Goal: Task Accomplishment & Management: Manage account settings

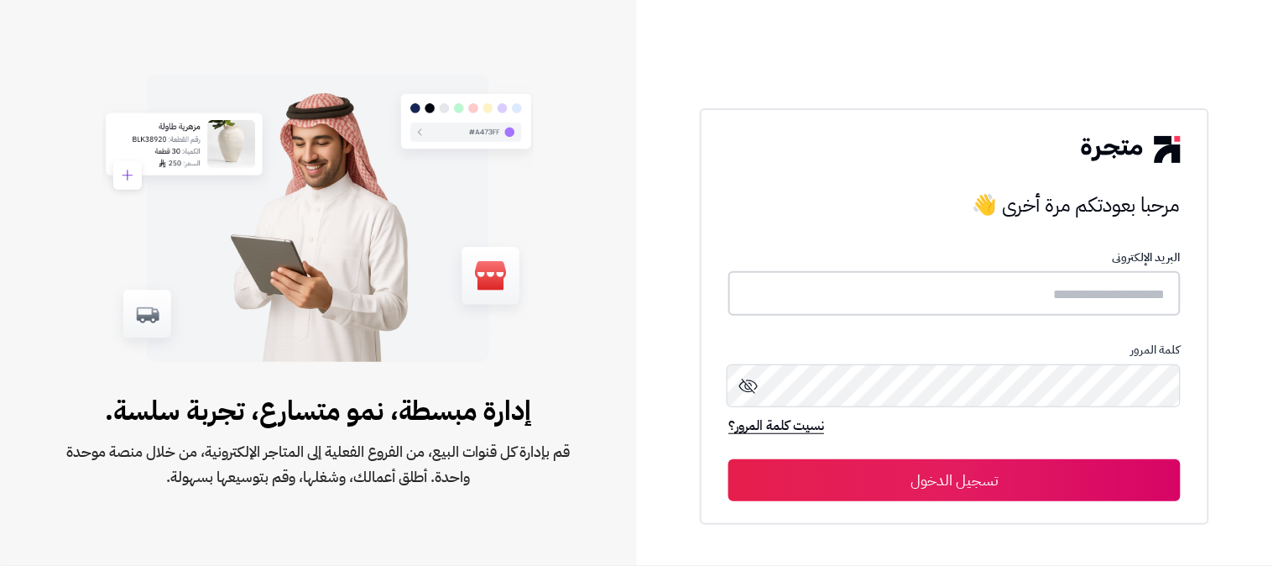
click at [957, 289] on input "text" at bounding box center [954, 293] width 452 height 44
type input "******"
click at [728, 458] on button "تسجيل الدخول" at bounding box center [954, 479] width 452 height 42
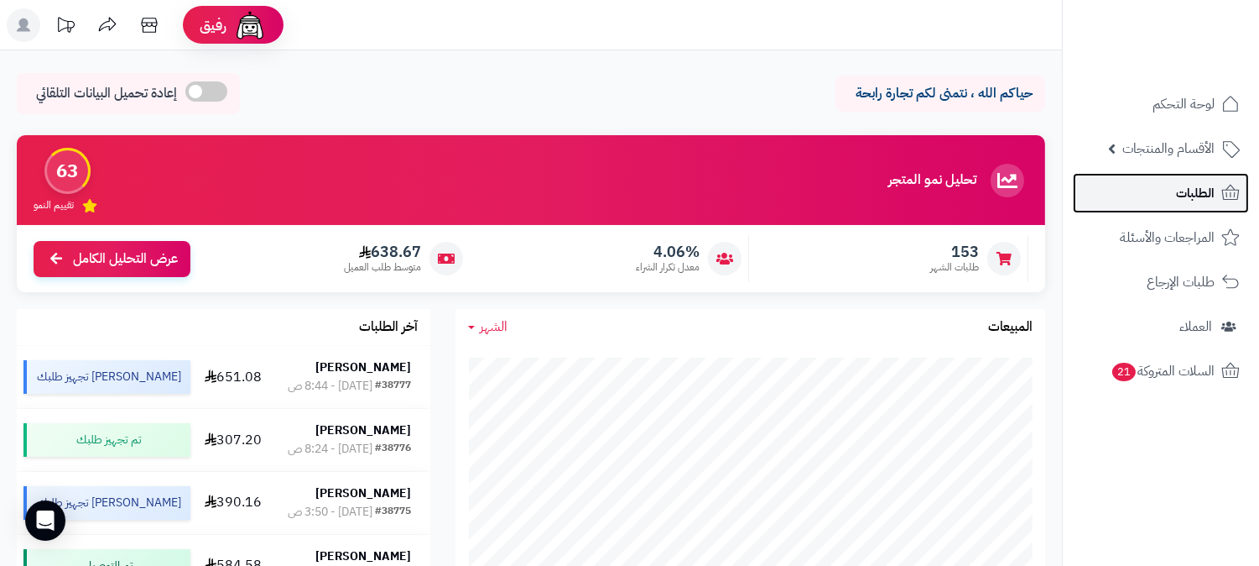
click at [1212, 198] on span "الطلبات" at bounding box center [1195, 192] width 39 height 23
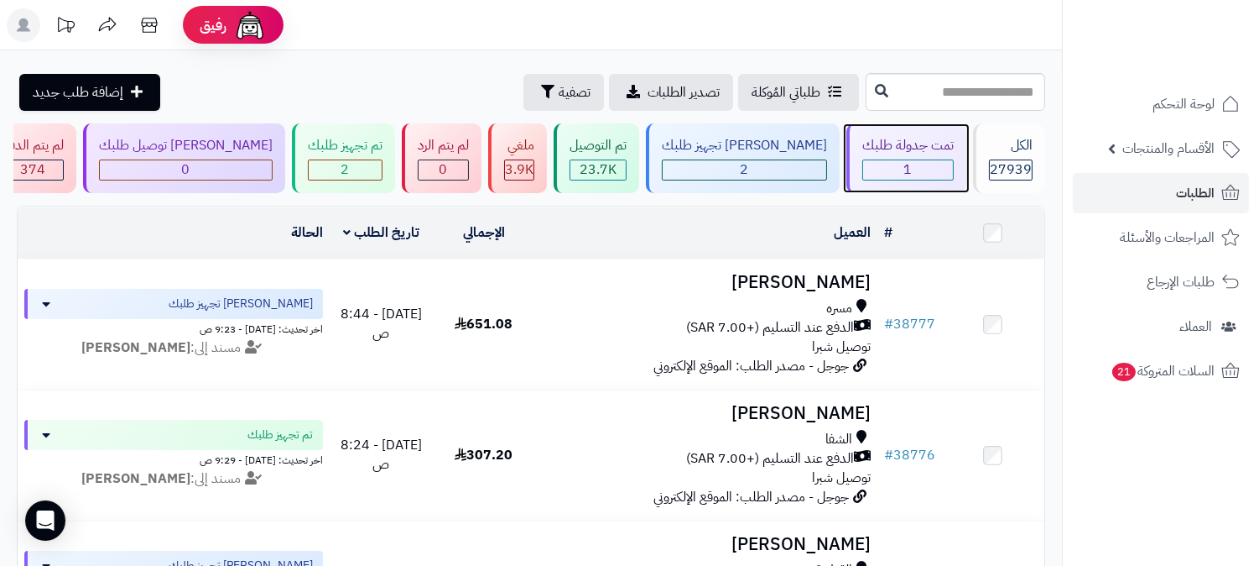
click at [918, 175] on div "1" at bounding box center [908, 169] width 90 height 19
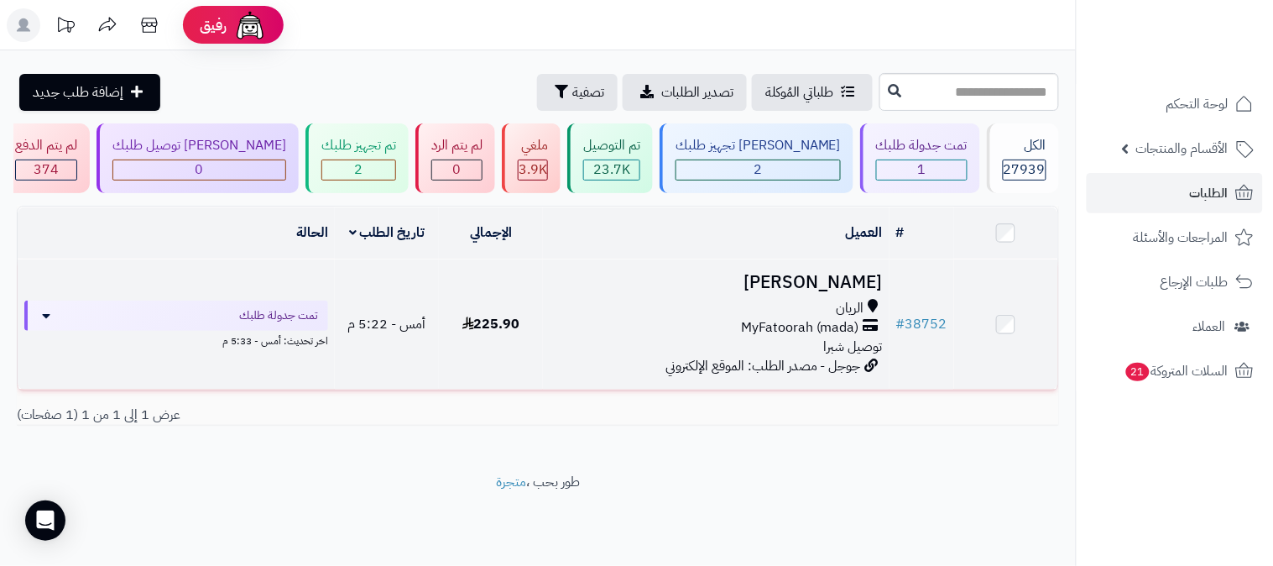
click at [816, 331] on span "MyFatoorah (mada)" at bounding box center [800, 327] width 118 height 19
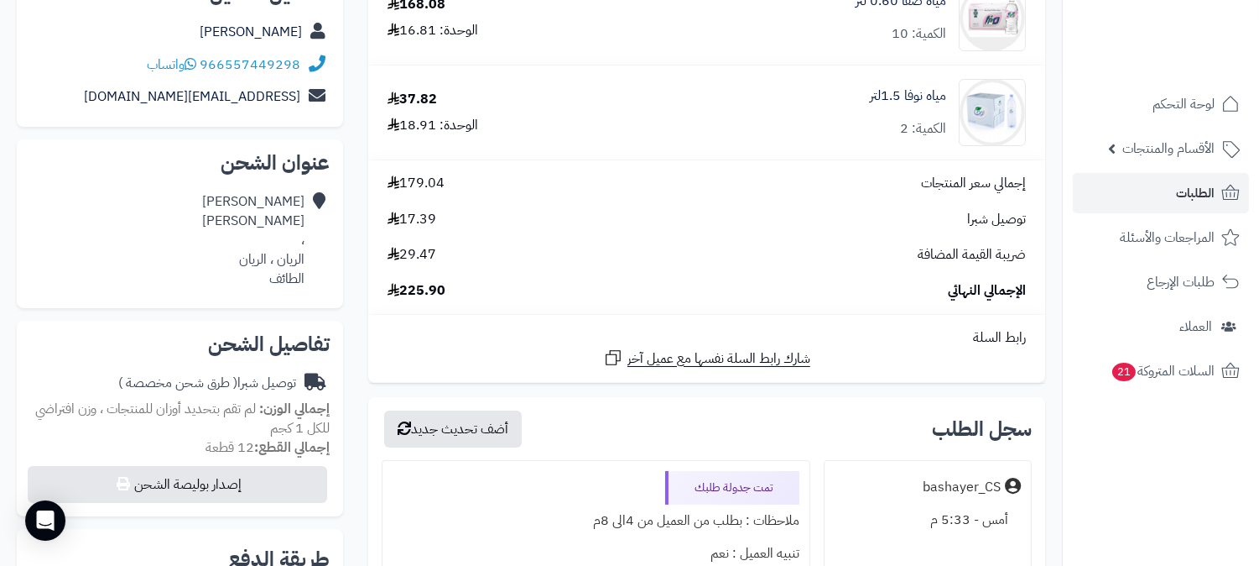
scroll to position [186, 0]
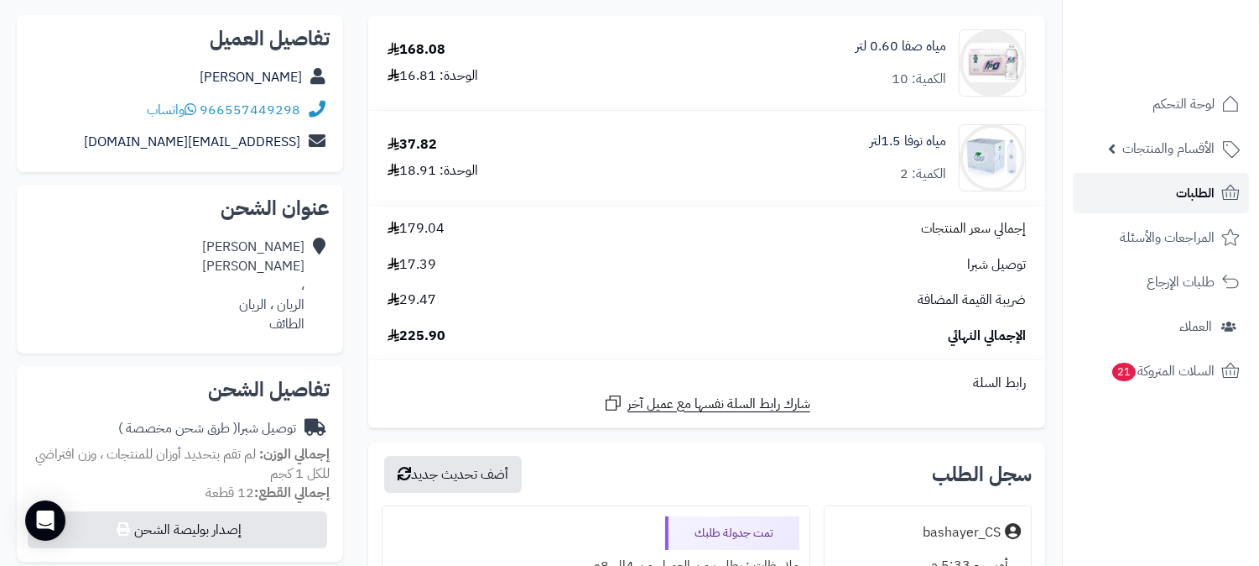
click at [1160, 196] on link "الطلبات" at bounding box center [1161, 193] width 176 height 40
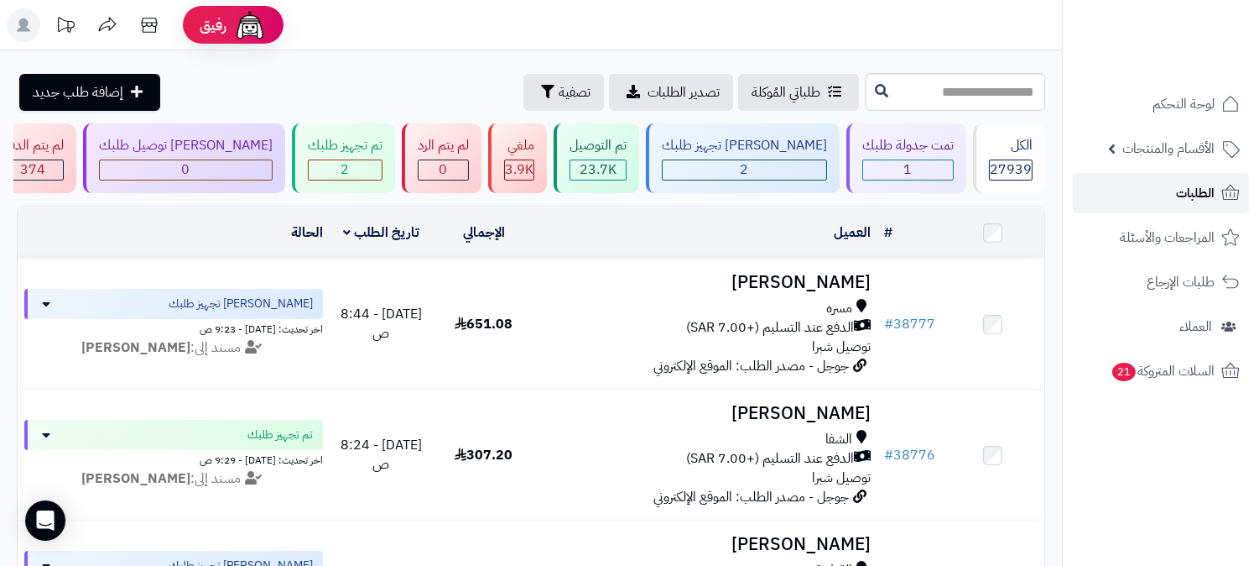
click at [1161, 195] on link "الطلبات" at bounding box center [1161, 193] width 176 height 40
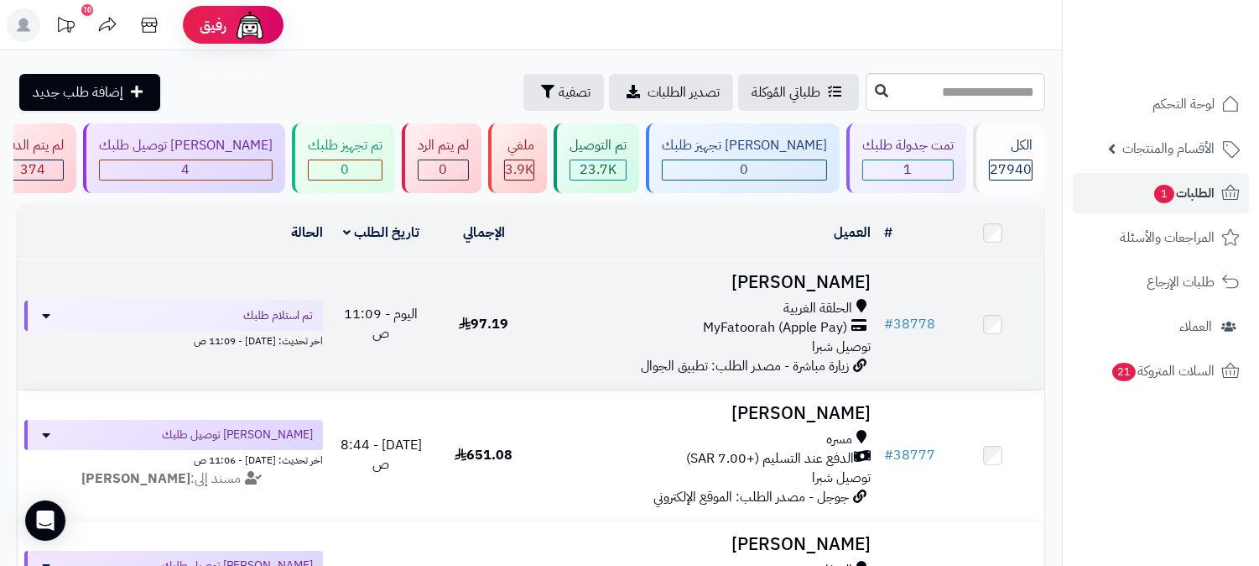
click at [833, 299] on span "الحلقة الغربية" at bounding box center [818, 308] width 69 height 19
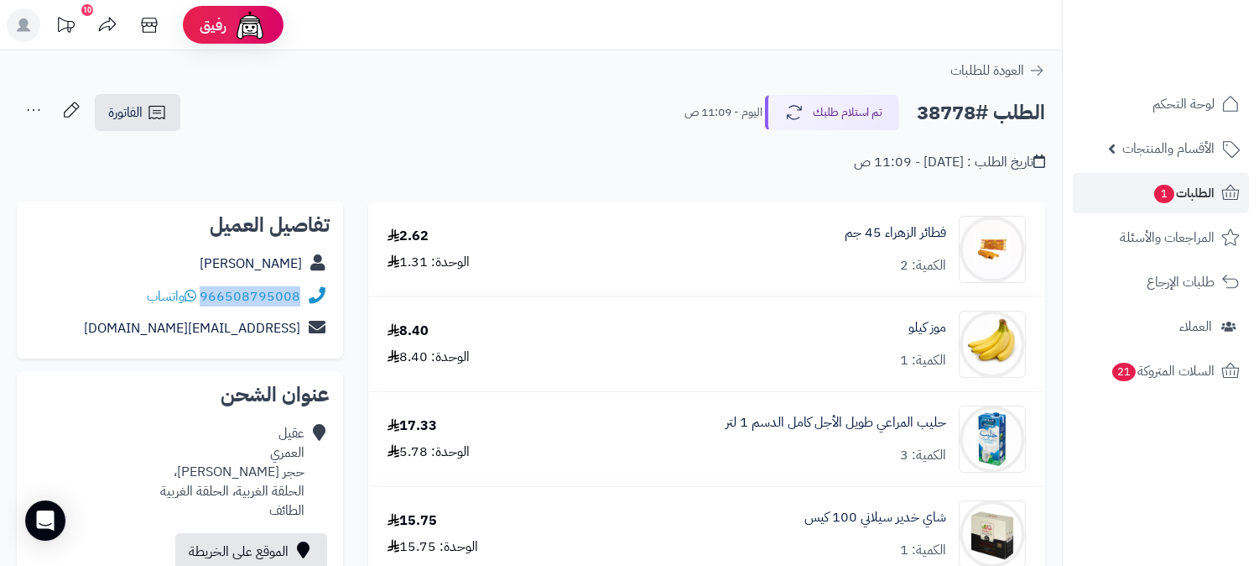
drag, startPoint x: 202, startPoint y: 292, endPoint x: 309, endPoint y: 295, distance: 106.6
click at [315, 294] on div "966508795008 واتساب" at bounding box center [180, 296] width 300 height 33
copy div "966508795008"
click at [1178, 189] on span "الطلبات 1" at bounding box center [1184, 192] width 62 height 23
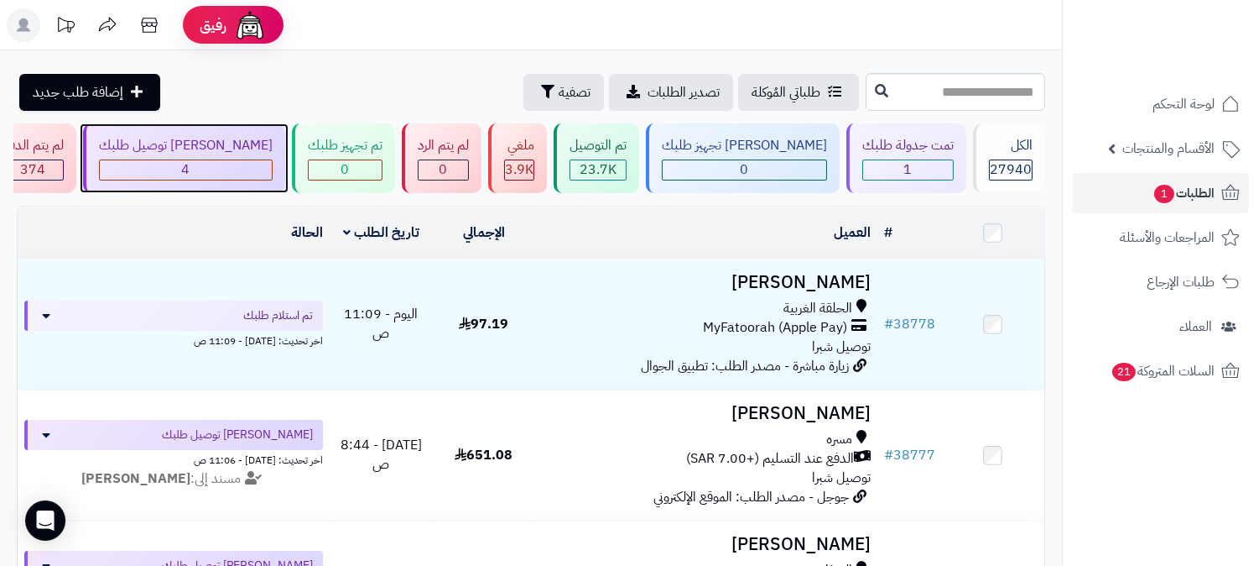
click at [272, 162] on div "4" at bounding box center [186, 169] width 172 height 19
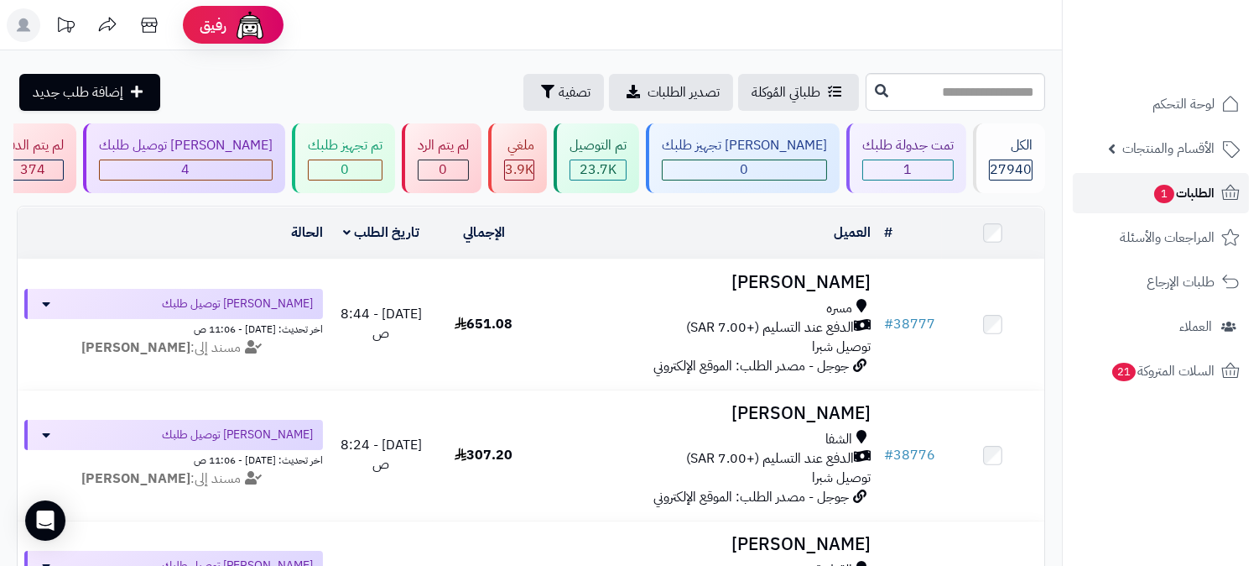
click at [1155, 193] on span "1" at bounding box center [1165, 194] width 20 height 18
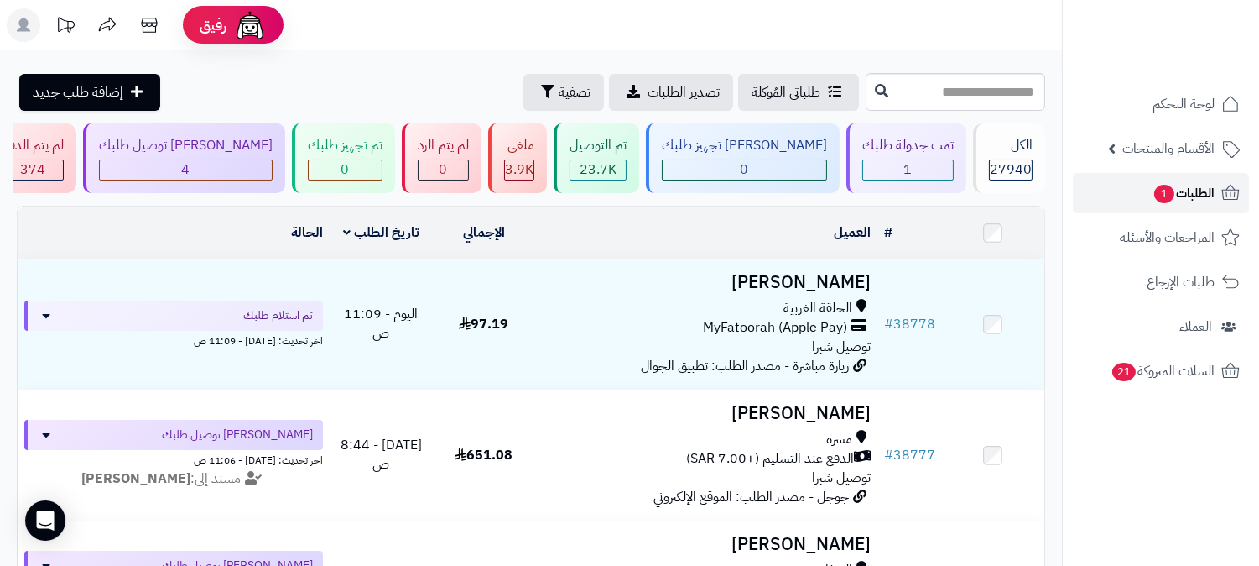
click at [1173, 203] on span "الطلبات 1" at bounding box center [1184, 192] width 62 height 23
click at [1181, 183] on span "الطلبات 1" at bounding box center [1184, 192] width 62 height 23
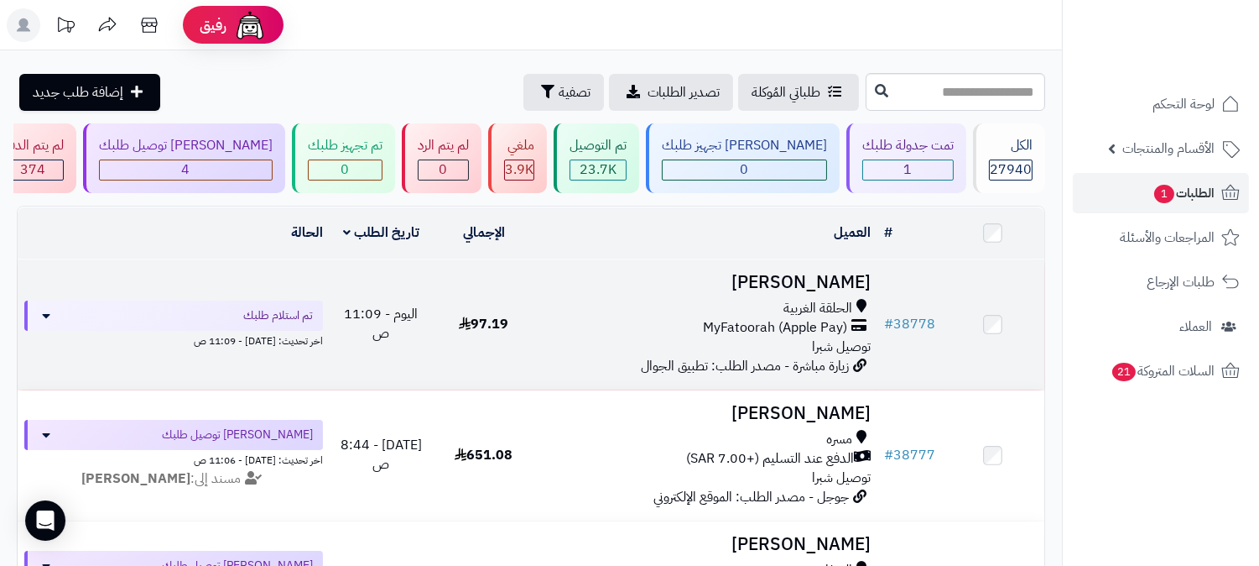
click at [760, 327] on span "MyFatoorah (Apple Pay)" at bounding box center [775, 327] width 144 height 19
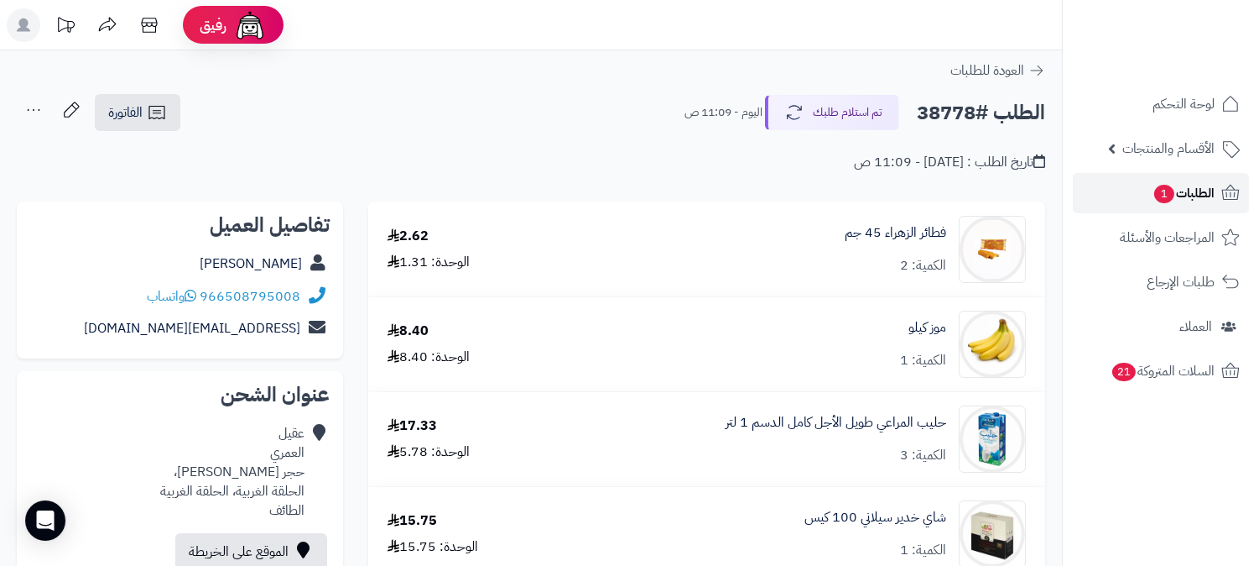
click at [1172, 202] on span "الطلبات 1" at bounding box center [1184, 192] width 62 height 23
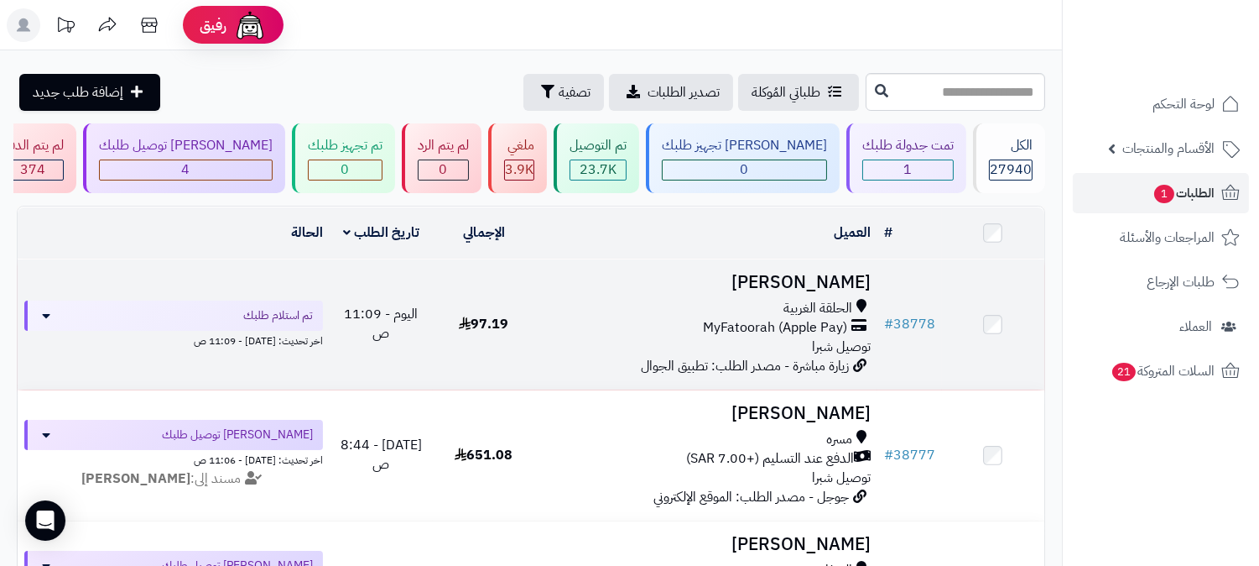
click at [816, 309] on span "الحلقة الغربية" at bounding box center [818, 308] width 69 height 19
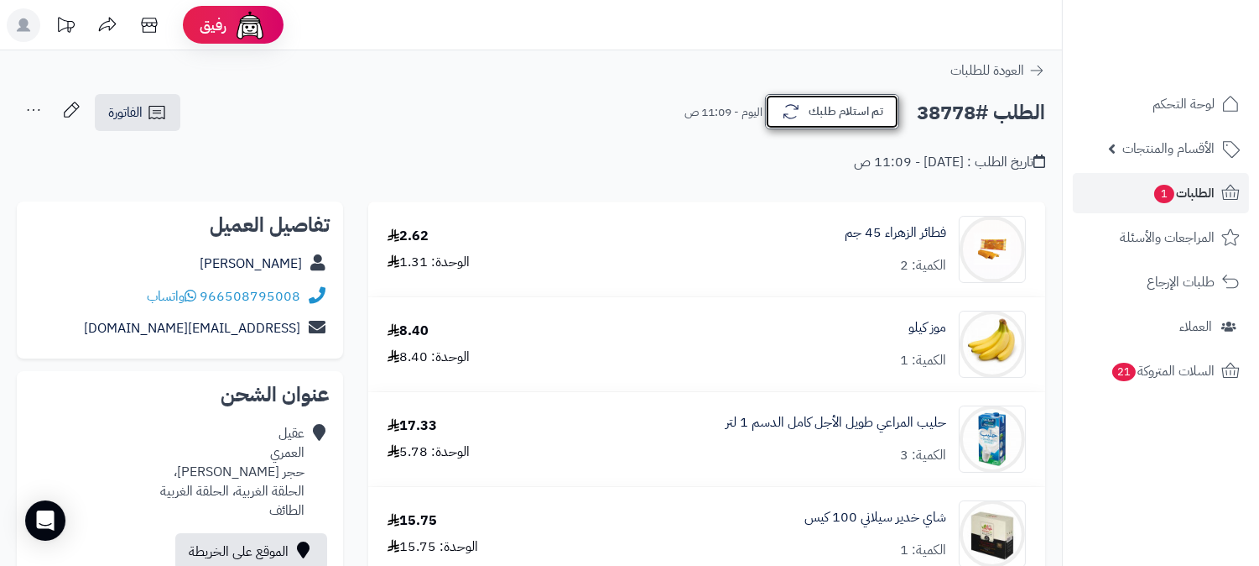
click at [836, 112] on button "تم استلام طلبك" at bounding box center [832, 111] width 134 height 35
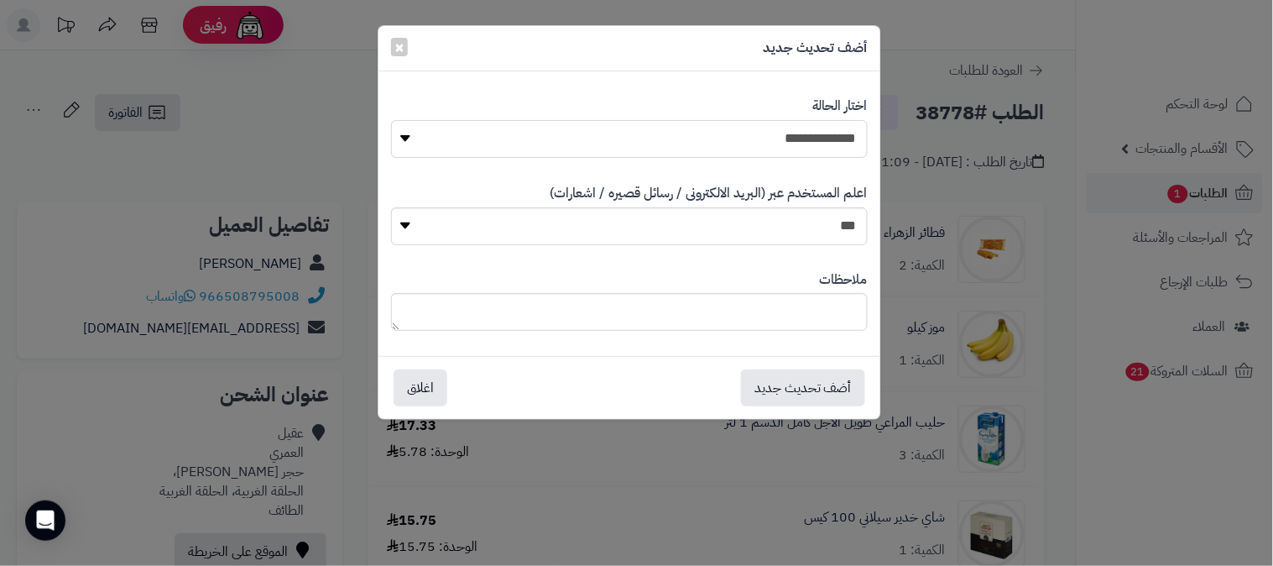
click at [835, 143] on select "**********" at bounding box center [629, 139] width 477 height 38
select select "*"
click at [391, 120] on select "**********" at bounding box center [629, 139] width 477 height 38
click at [818, 307] on textarea at bounding box center [629, 312] width 477 height 38
type textarea "****"
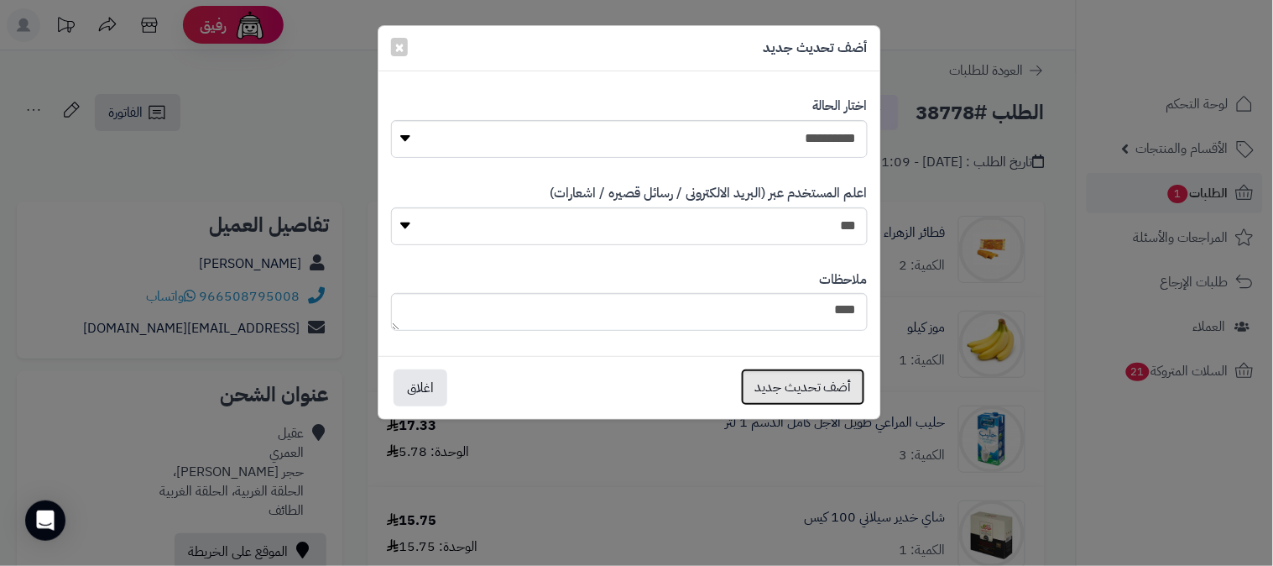
click at [811, 392] on button "أضف تحديث جديد" at bounding box center [803, 386] width 124 height 37
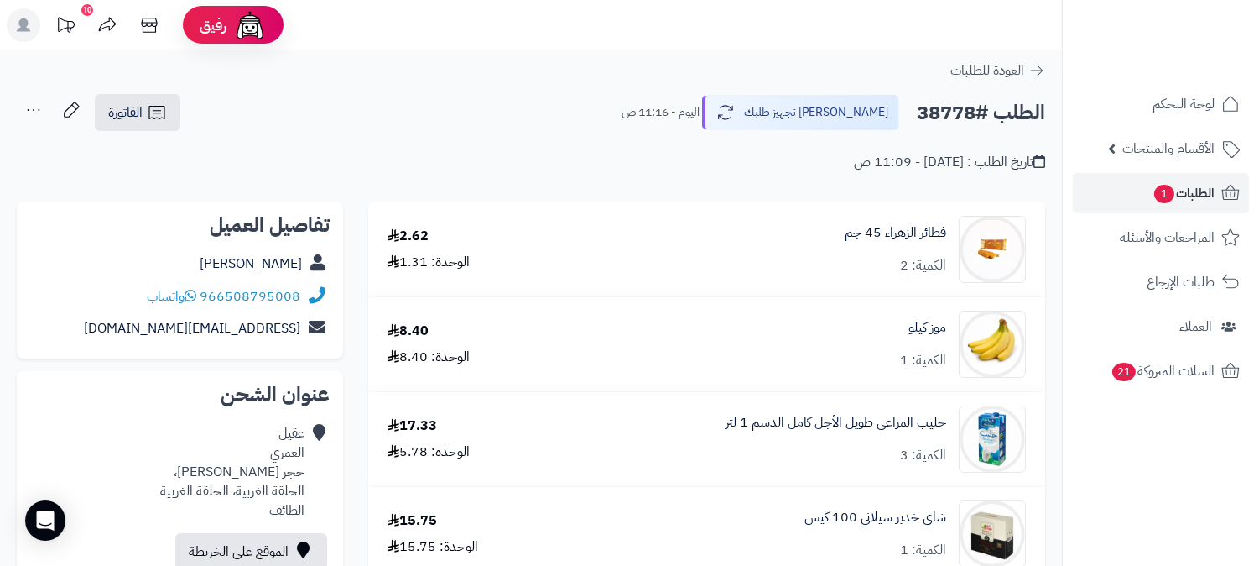
click at [38, 107] on icon at bounding box center [34, 110] width 34 height 34
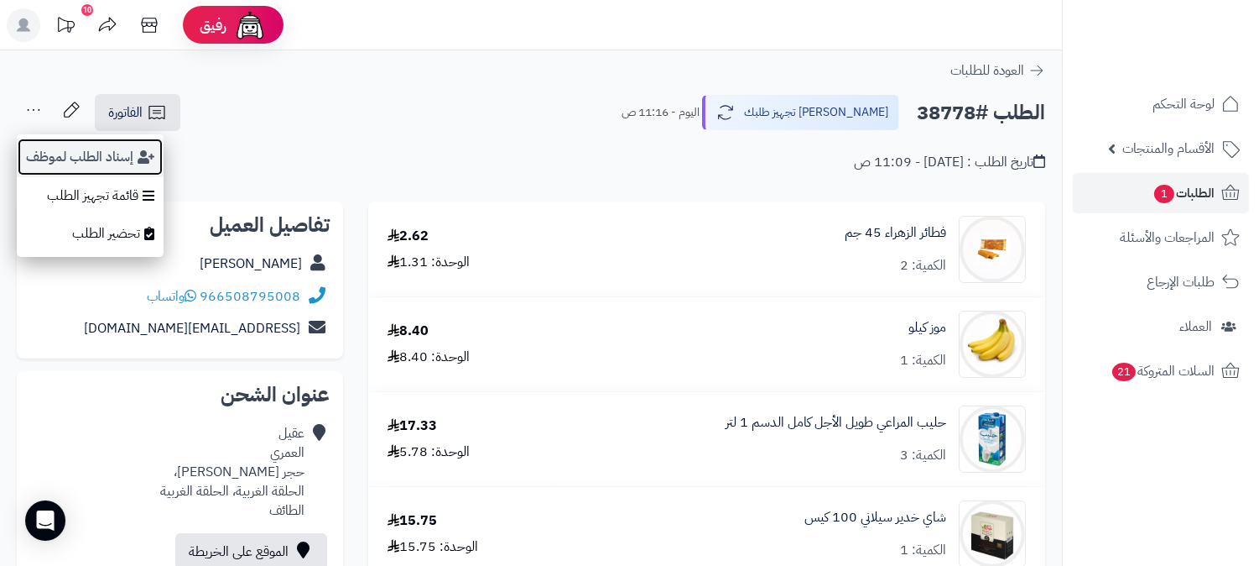
click at [96, 149] on button "إسناد الطلب لموظف" at bounding box center [90, 157] width 147 height 39
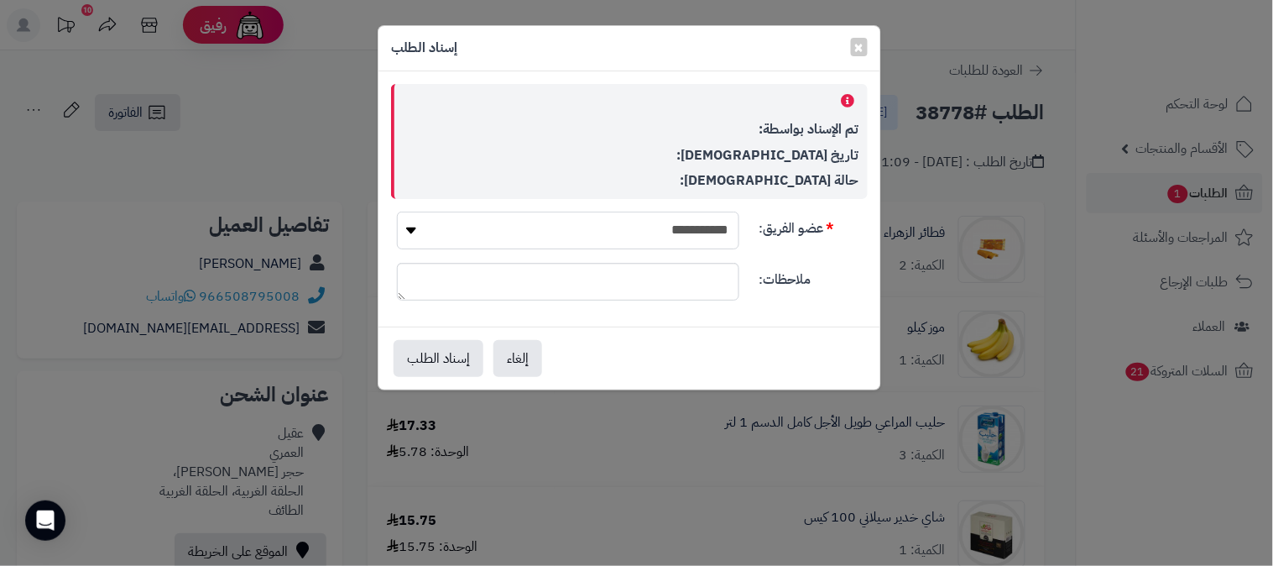
click at [652, 230] on select "**********" at bounding box center [568, 230] width 342 height 38
select select "**"
click at [397, 211] on select "**********" at bounding box center [568, 230] width 342 height 38
click at [446, 355] on button "إسناد الطلب" at bounding box center [439, 357] width 90 height 37
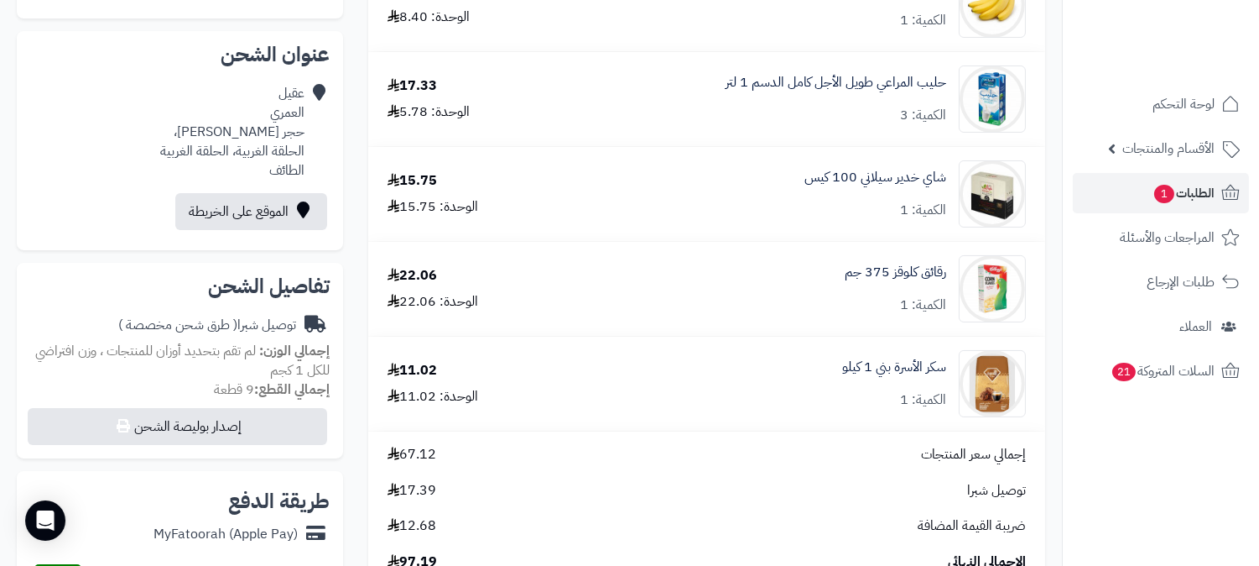
scroll to position [373, 0]
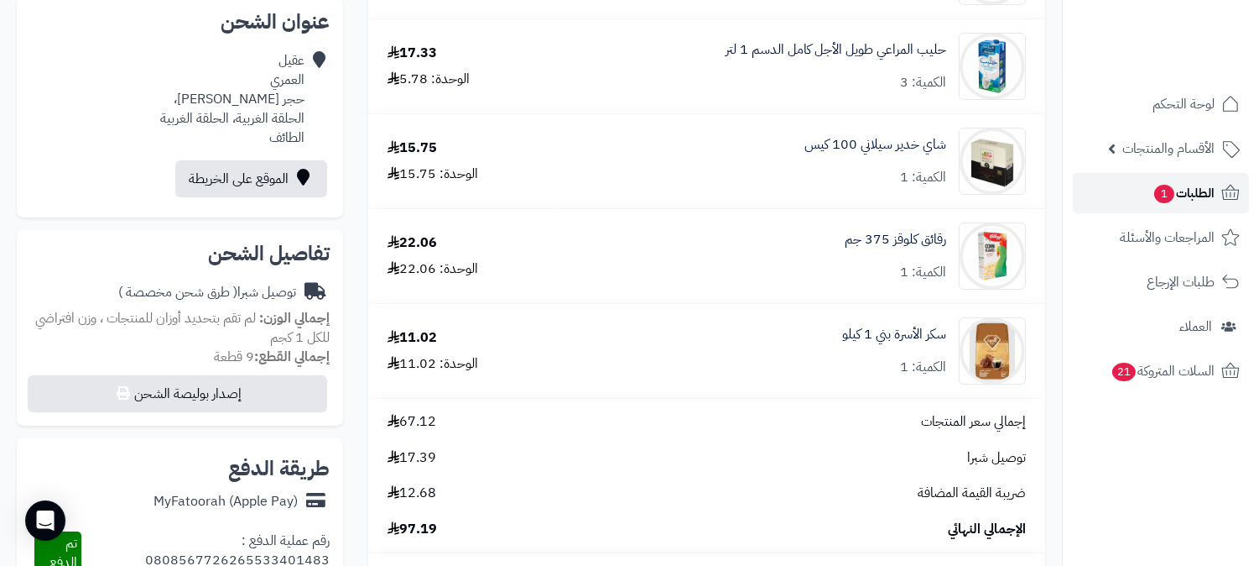
click at [1158, 189] on span "1" at bounding box center [1165, 194] width 20 height 18
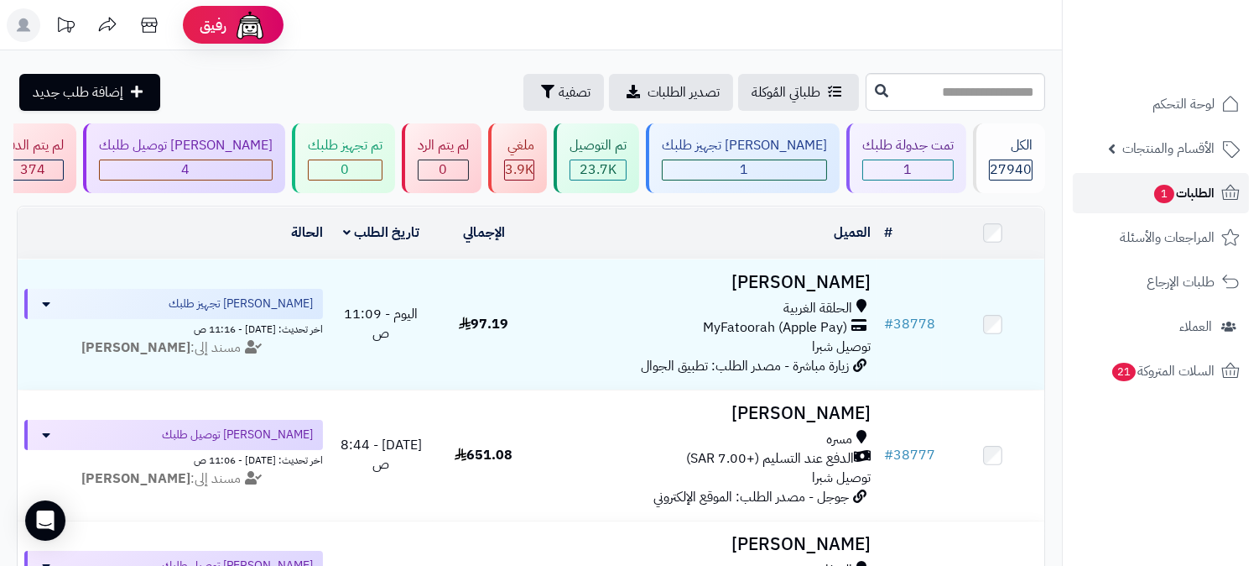
click at [1192, 190] on span "الطلبات 1" at bounding box center [1184, 192] width 62 height 23
click at [1167, 190] on span "1" at bounding box center [1165, 194] width 20 height 18
click at [1155, 196] on span "1" at bounding box center [1165, 194] width 20 height 18
click at [1194, 202] on span "الطلبات 1" at bounding box center [1184, 192] width 62 height 23
click at [1162, 193] on span "1" at bounding box center [1165, 194] width 22 height 20
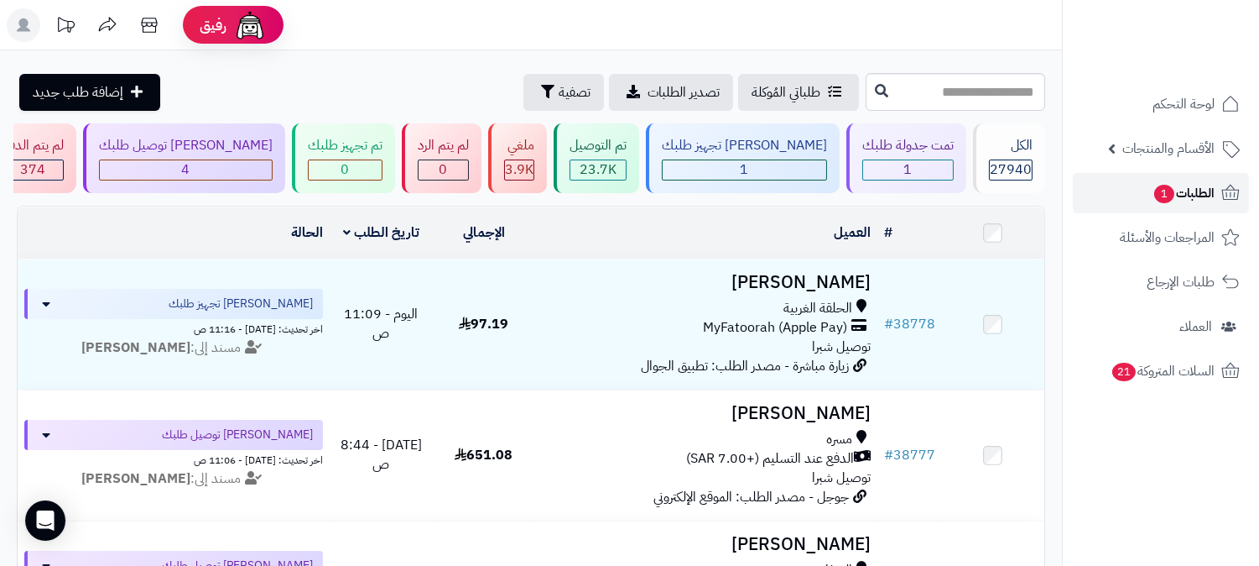
click at [1156, 196] on span "1" at bounding box center [1165, 194] width 20 height 18
click at [1136, 194] on link "الطلبات 1" at bounding box center [1161, 193] width 176 height 40
click at [1153, 196] on span "الطلبات 1" at bounding box center [1184, 192] width 62 height 23
click at [1145, 191] on link "الطلبات 1" at bounding box center [1161, 193] width 176 height 40
click at [1197, 195] on span "الطلبات 1" at bounding box center [1184, 192] width 62 height 23
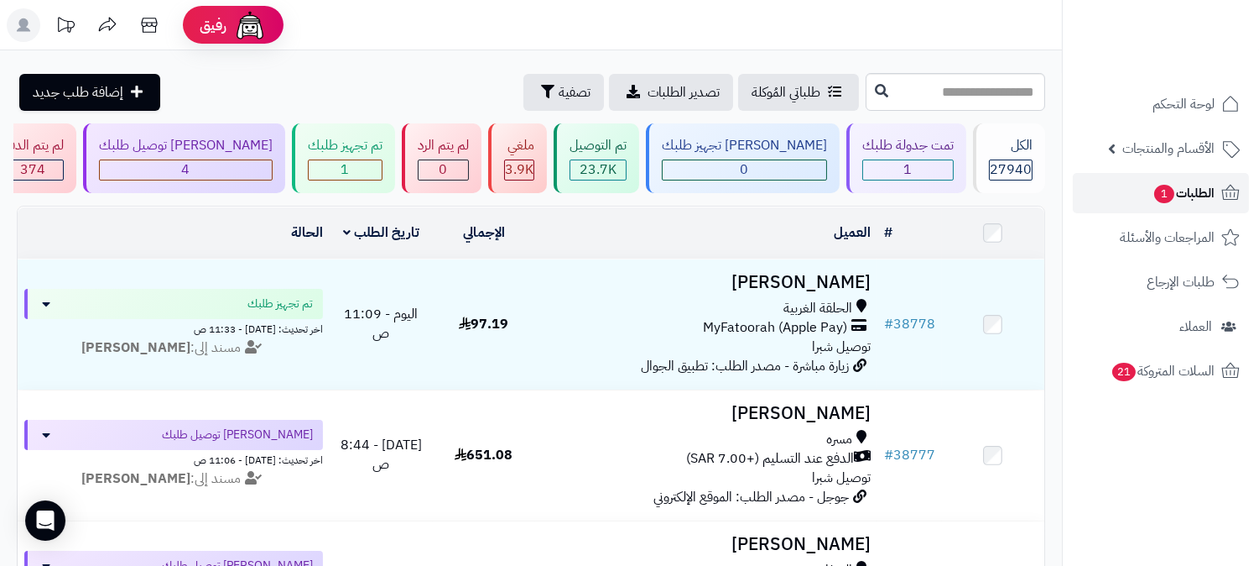
click at [1200, 196] on span "الطلبات 1" at bounding box center [1184, 192] width 62 height 23
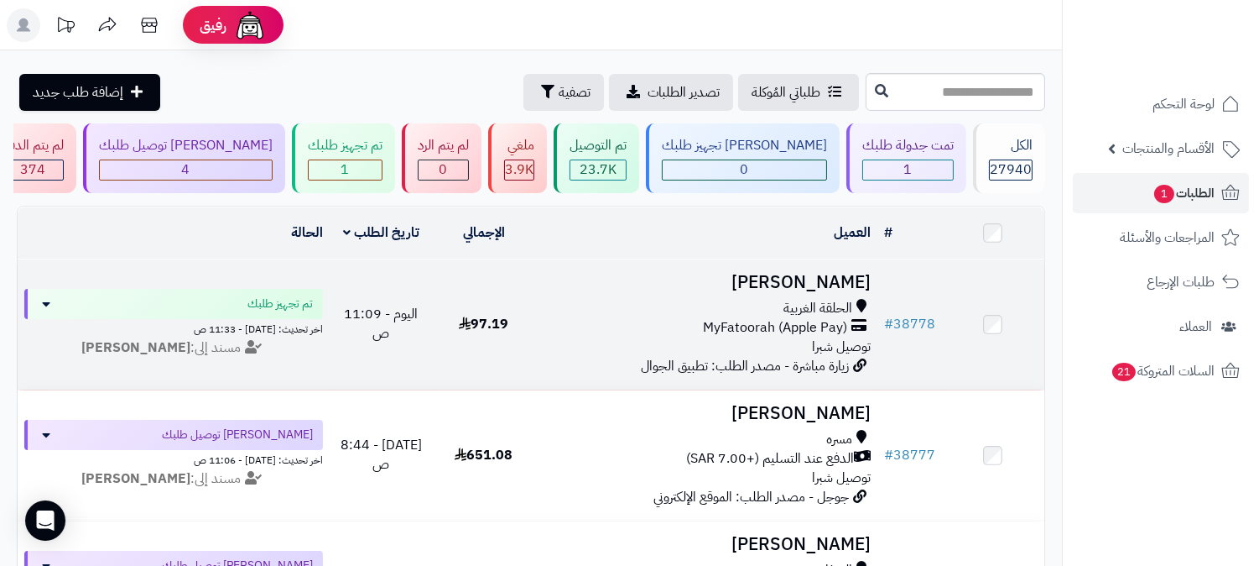
click at [827, 300] on span "الحلقة الغربية" at bounding box center [818, 308] width 69 height 19
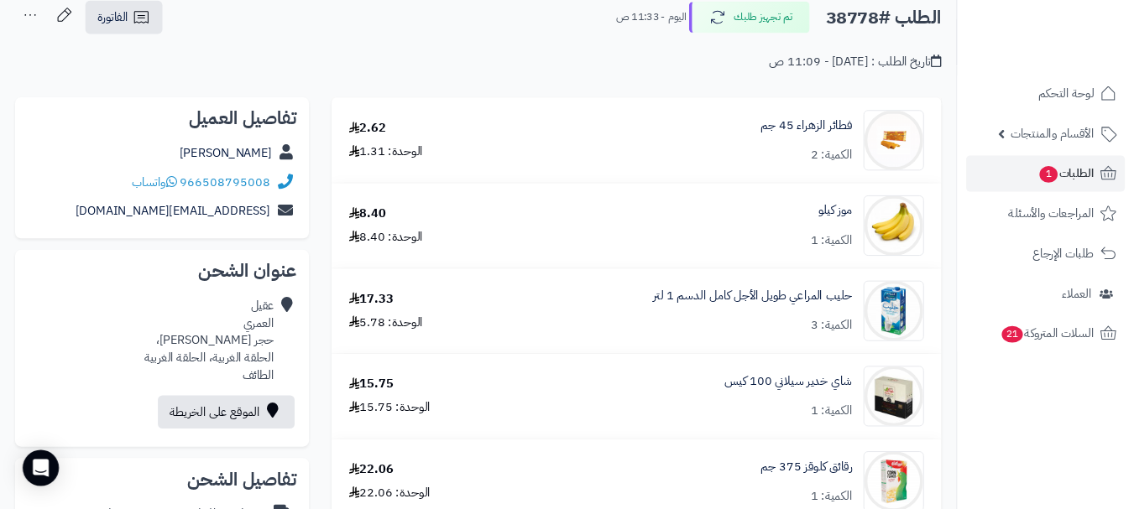
scroll to position [93, 0]
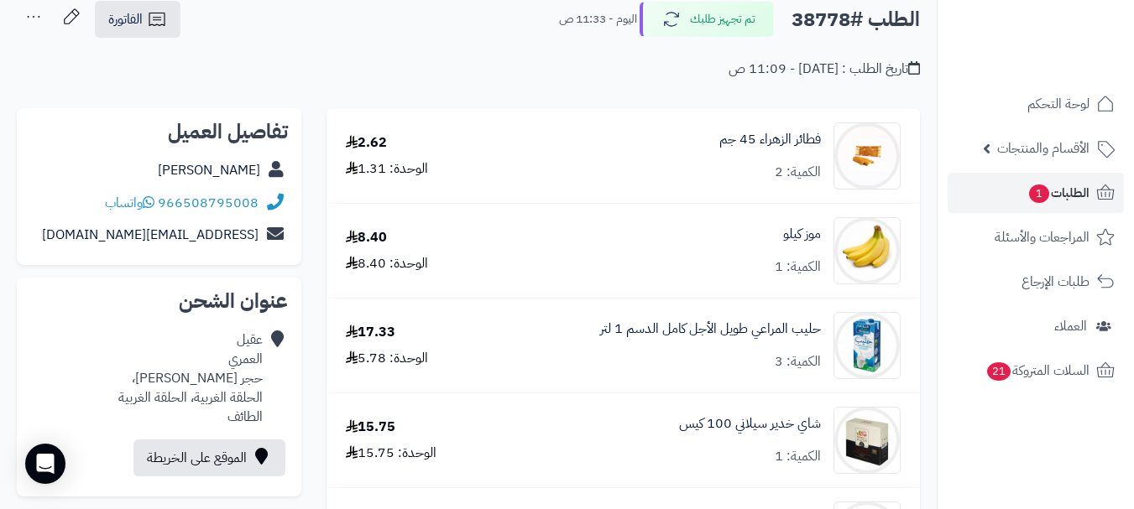
drag, startPoint x: 227, startPoint y: 0, endPoint x: 507, endPoint y: 188, distance: 337.4
click at [507, 188] on div "فطائر الزهراء 45 جم الكمية: 2" at bounding box center [705, 156] width 416 height 67
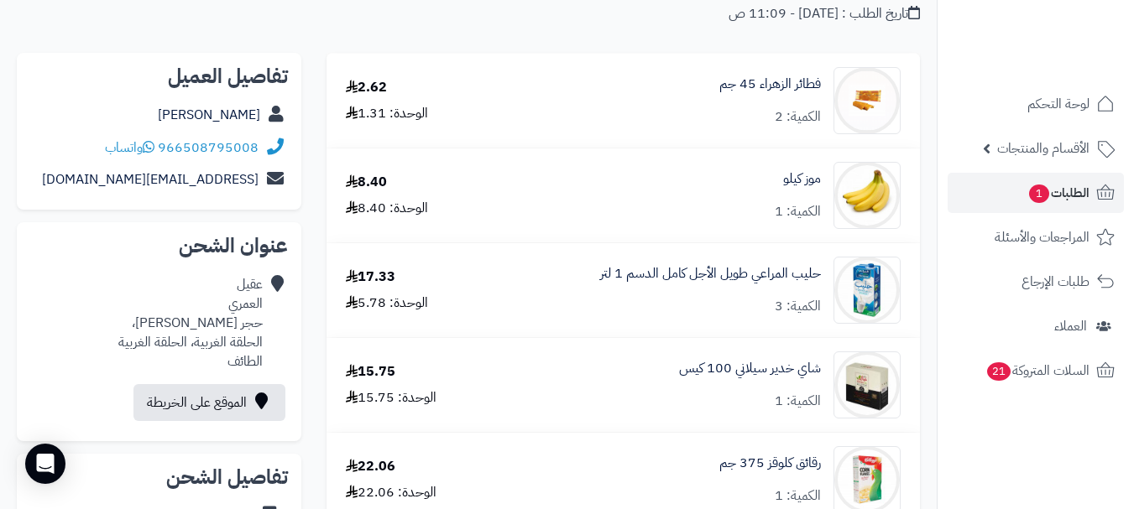
scroll to position [177, 0]
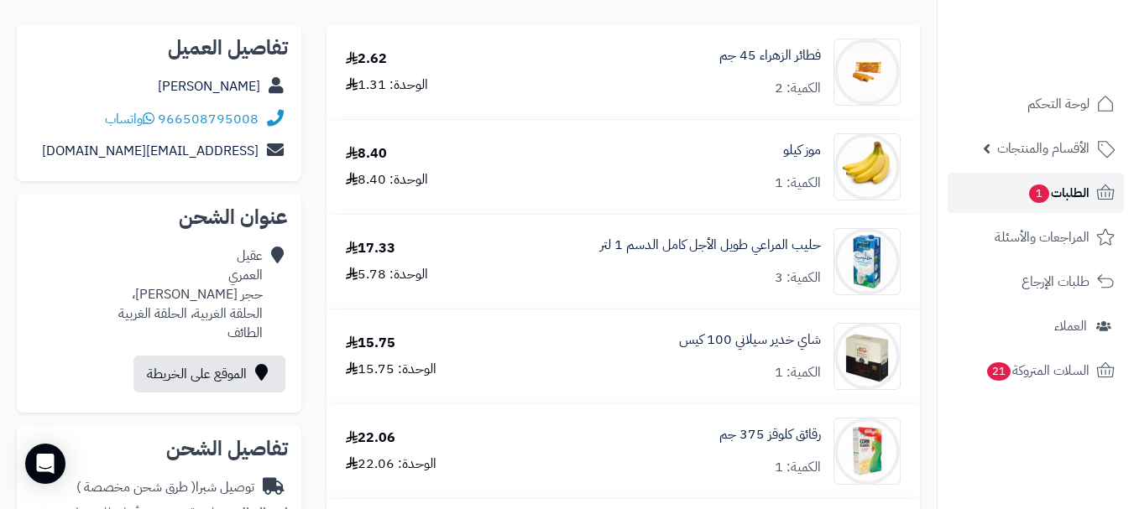
click at [1066, 195] on span "الطلبات 1" at bounding box center [1058, 192] width 62 height 23
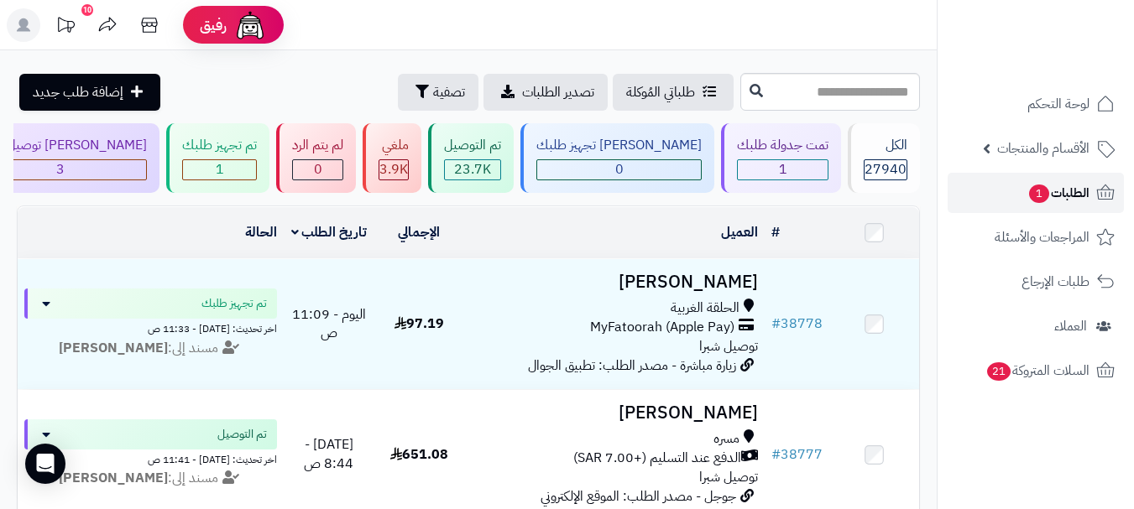
click at [1037, 201] on span "1" at bounding box center [1039, 194] width 20 height 18
click at [1023, 197] on link "الطلبات 1" at bounding box center [1035, 193] width 176 height 40
click at [1021, 187] on link "الطلبات 1" at bounding box center [1035, 193] width 176 height 40
click at [1014, 190] on link "الطلبات 1" at bounding box center [1035, 193] width 176 height 40
click at [1061, 200] on span "الطلبات 1" at bounding box center [1058, 192] width 62 height 23
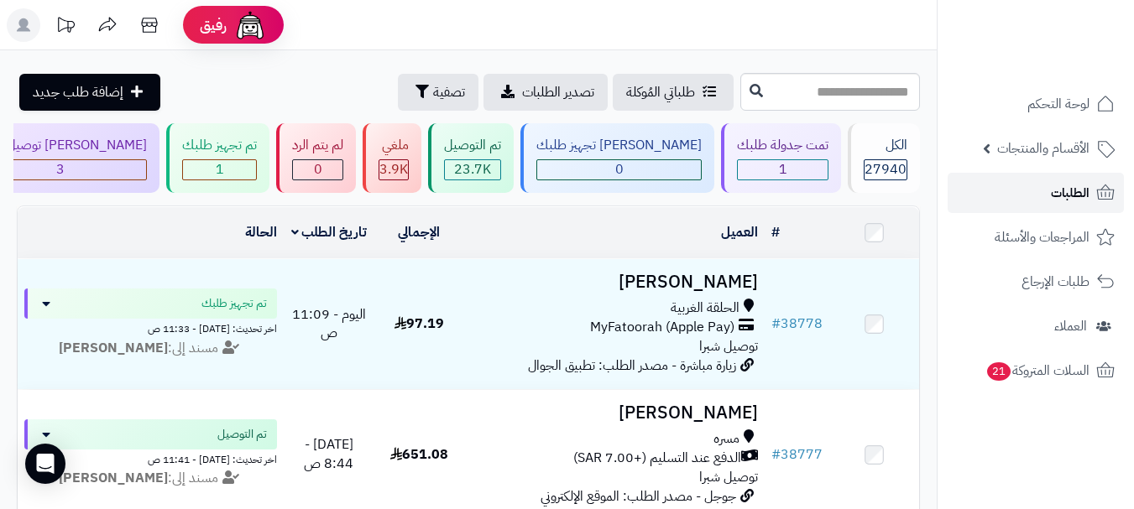
click at [1056, 193] on span "الطلبات" at bounding box center [1070, 192] width 39 height 23
click at [1082, 191] on span "الطلبات" at bounding box center [1070, 192] width 39 height 23
click at [1065, 188] on span "الطلبات" at bounding box center [1070, 192] width 39 height 23
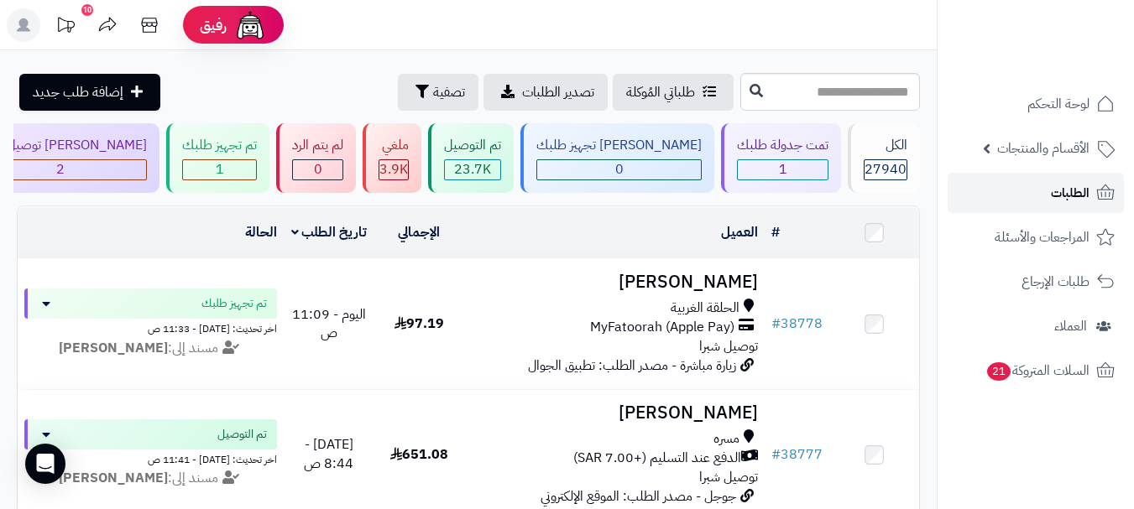
click at [1097, 176] on link "الطلبات" at bounding box center [1035, 193] width 176 height 40
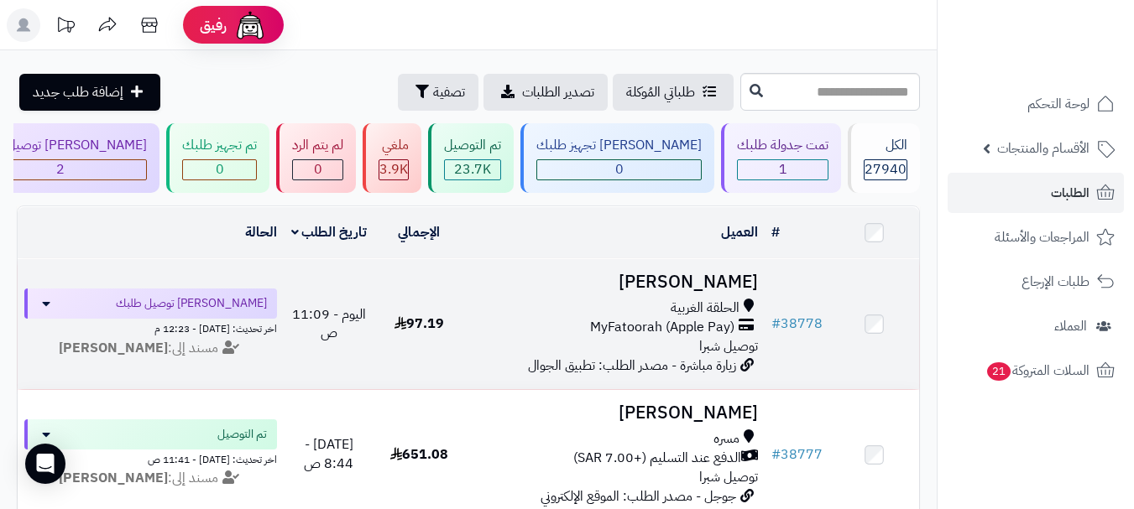
click at [664, 331] on span "MyFatoorah (Apple Pay)" at bounding box center [662, 327] width 144 height 19
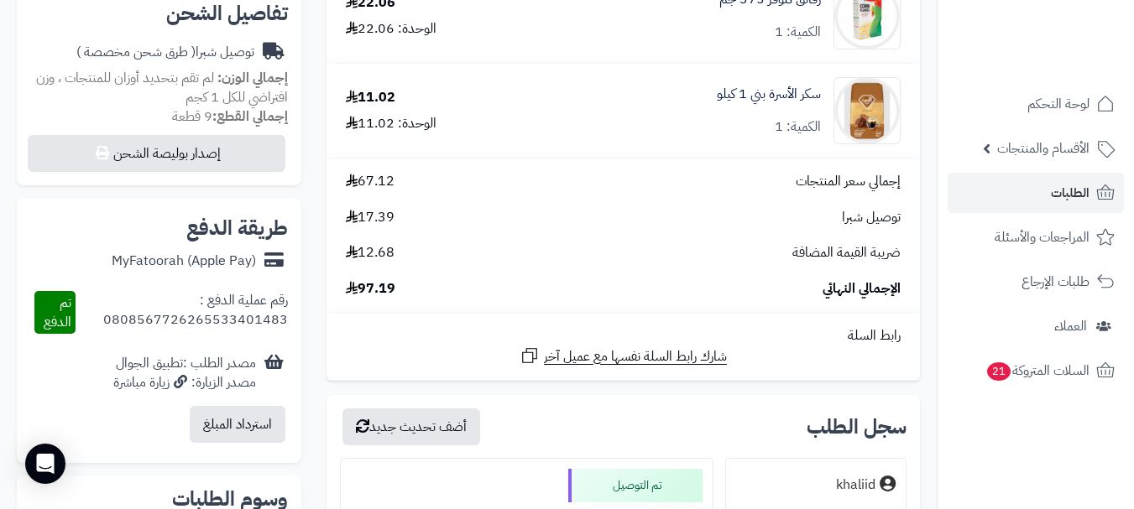
scroll to position [671, 0]
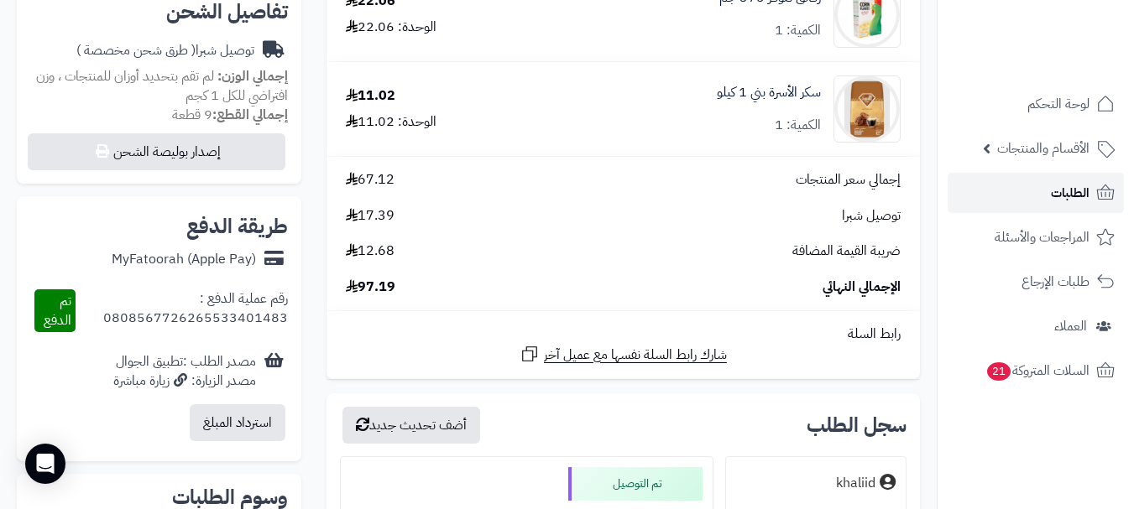
click at [1035, 195] on link "الطلبات" at bounding box center [1035, 193] width 176 height 40
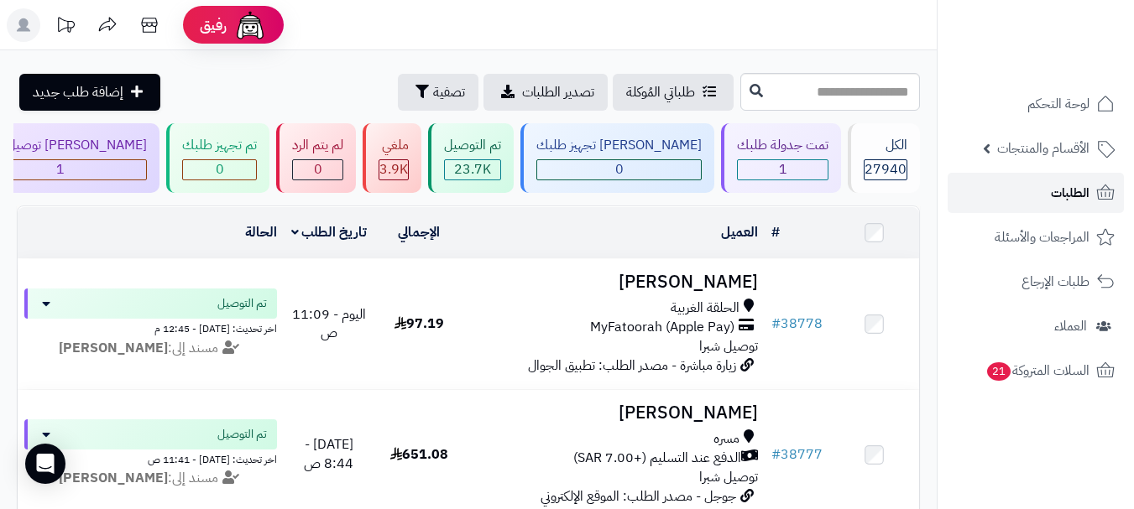
click at [1081, 193] on span "الطلبات" at bounding box center [1070, 192] width 39 height 23
click at [1080, 194] on span "الطلبات" at bounding box center [1070, 192] width 39 height 23
click at [1071, 187] on span "الطلبات" at bounding box center [1070, 192] width 39 height 23
drag, startPoint x: 1045, startPoint y: 190, endPoint x: 1011, endPoint y: 245, distance: 64.5
click at [1045, 190] on link "الطلبات" at bounding box center [1035, 193] width 176 height 40
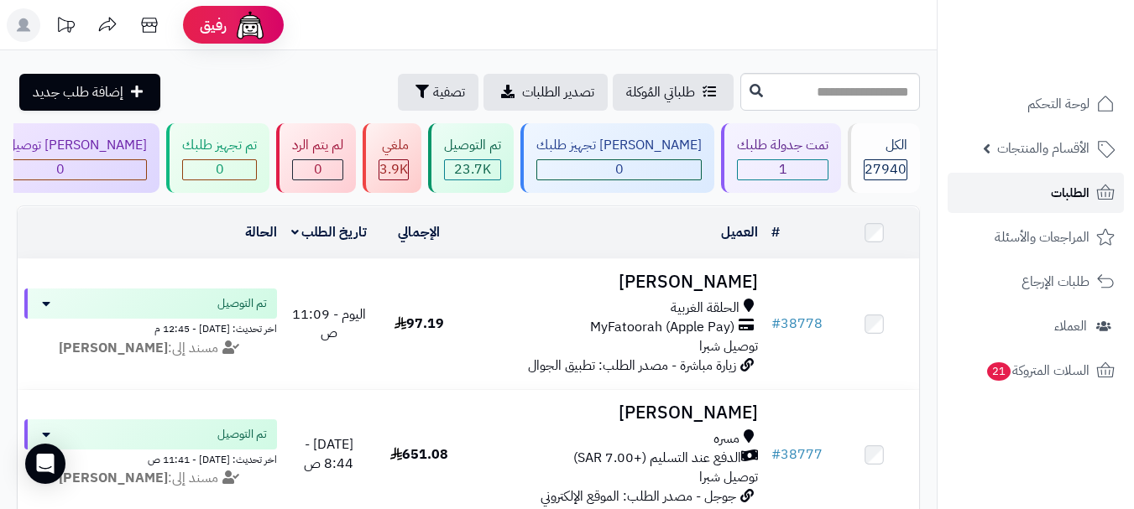
click at [1085, 190] on span "الطلبات" at bounding box center [1070, 192] width 39 height 23
click at [1066, 201] on span "الطلبات" at bounding box center [1070, 192] width 39 height 23
click at [1050, 193] on link "الطلبات" at bounding box center [1035, 193] width 176 height 40
click at [1079, 196] on span "الطلبات" at bounding box center [1070, 192] width 39 height 23
click at [859, 93] on input "text" at bounding box center [830, 92] width 180 height 38
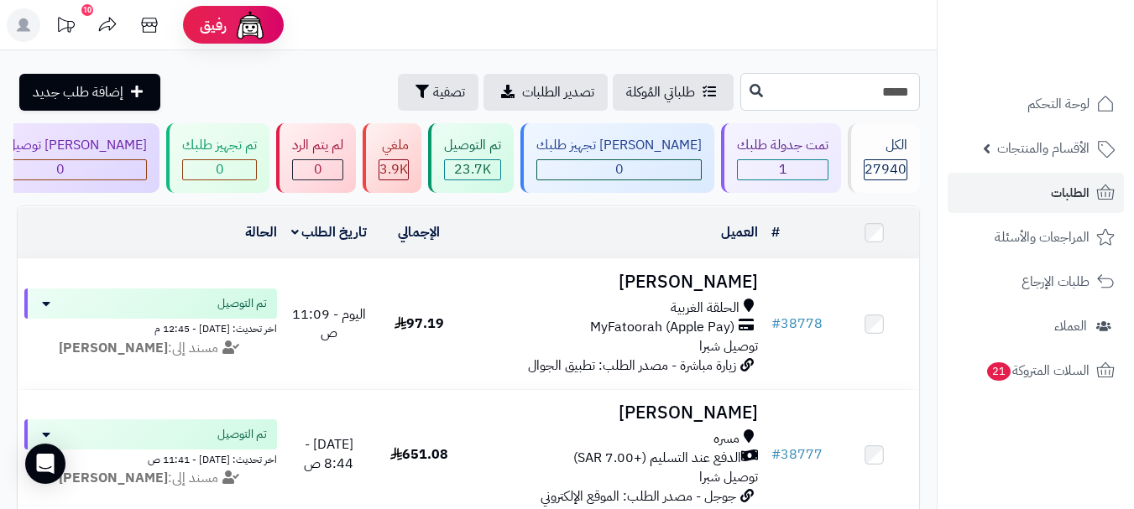
type input "*****"
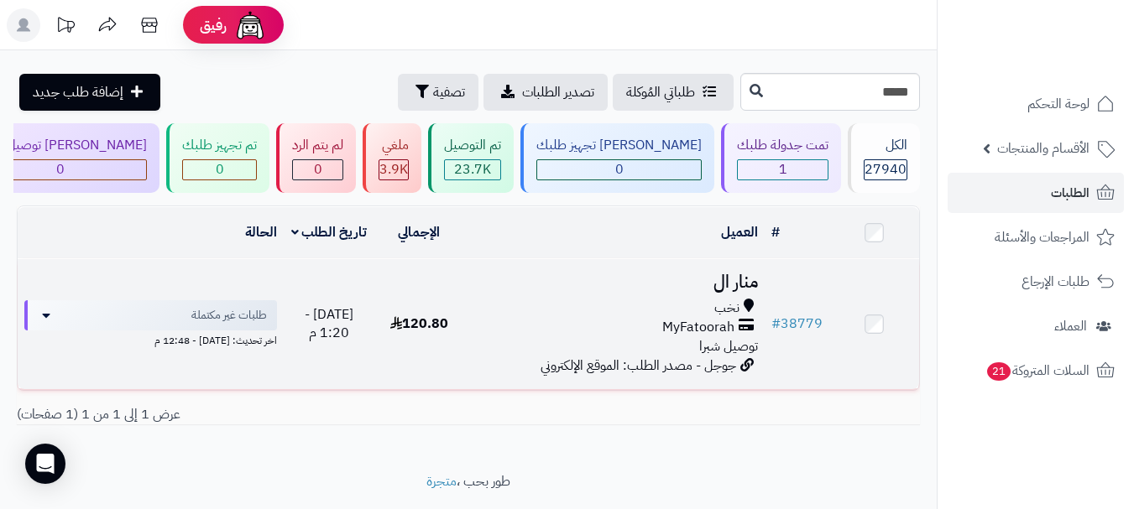
click at [717, 336] on span "MyFatoorah" at bounding box center [698, 327] width 72 height 19
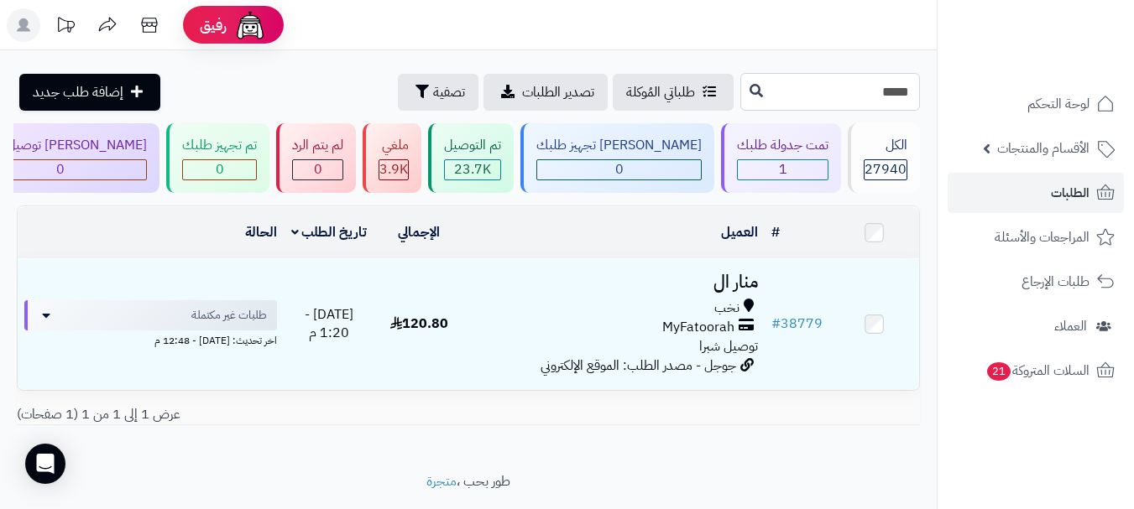
click at [850, 91] on input "*****" at bounding box center [830, 92] width 180 height 38
type input "*****"
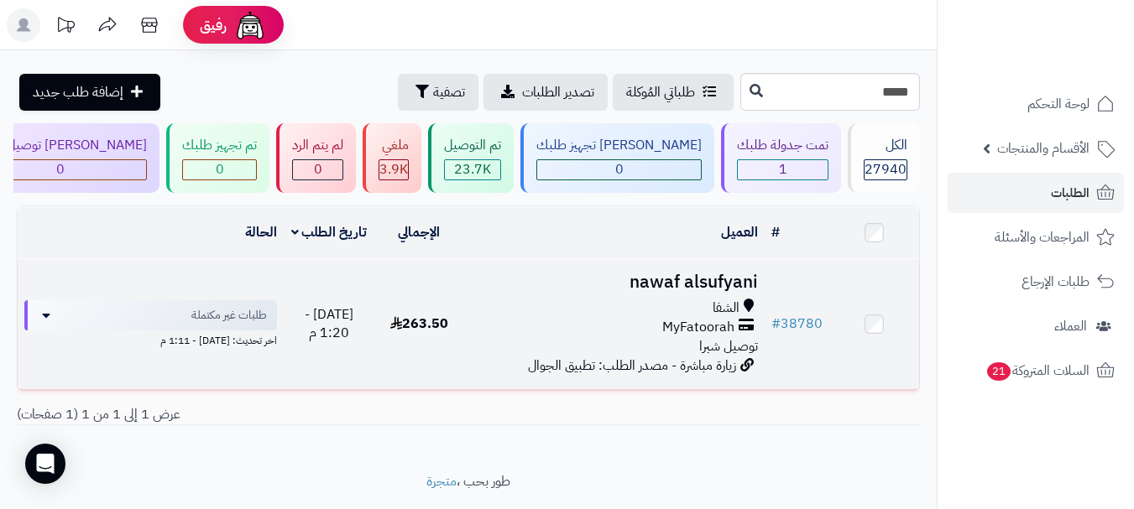
click at [725, 331] on span "MyFatoorah" at bounding box center [698, 327] width 72 height 19
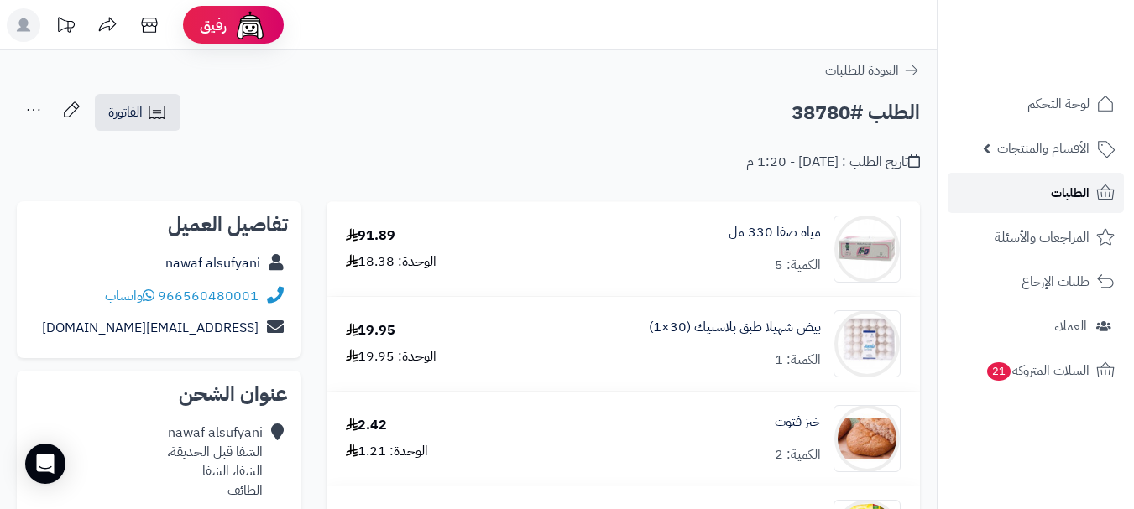
click at [1033, 195] on link "الطلبات" at bounding box center [1035, 193] width 176 height 40
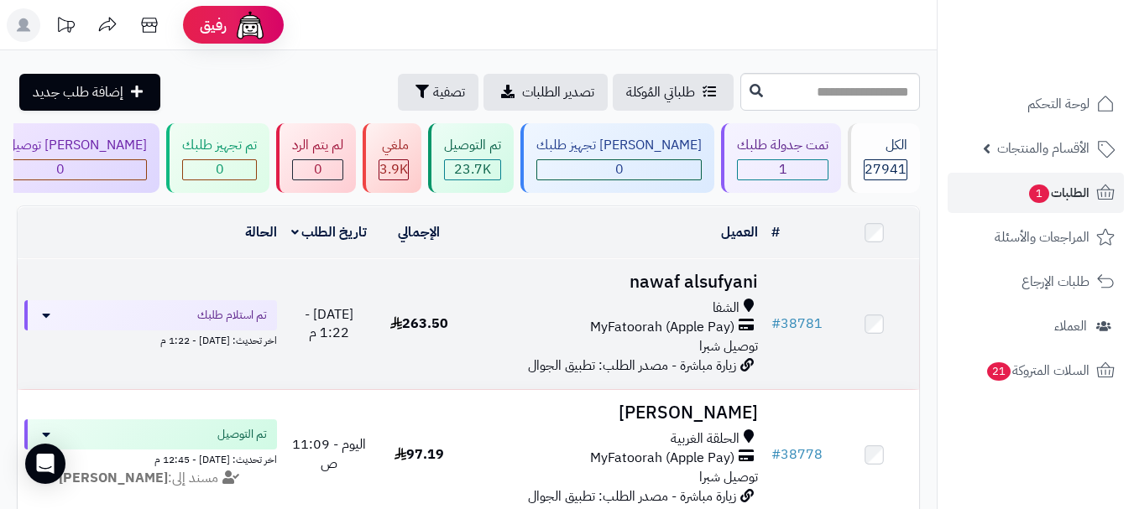
click at [639, 317] on div "الشفا" at bounding box center [614, 308] width 287 height 19
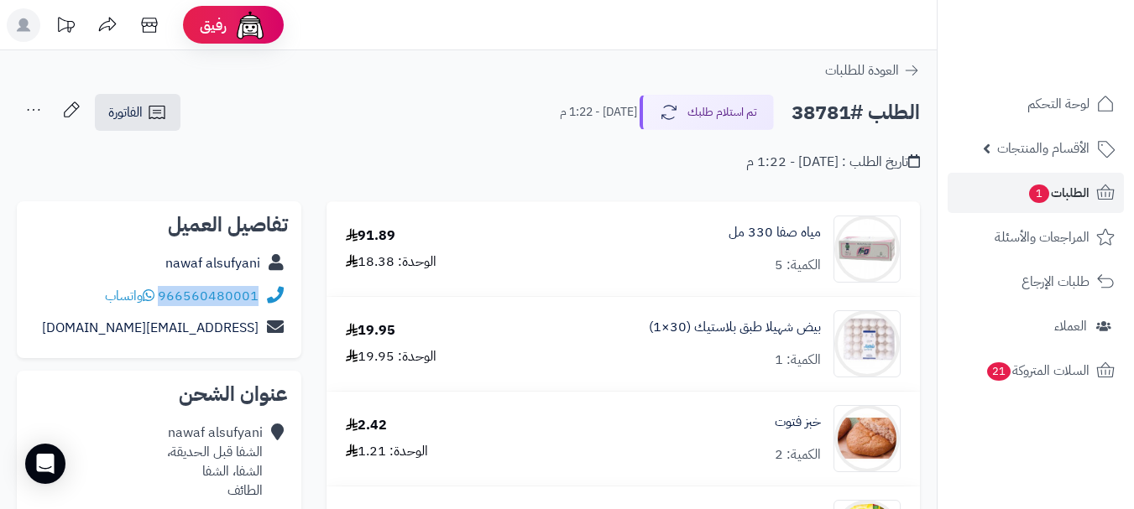
drag, startPoint x: 160, startPoint y: 294, endPoint x: 263, endPoint y: 292, distance: 103.2
click at [263, 292] on div "966560480001 واتساب" at bounding box center [159, 296] width 258 height 33
copy div "966560480001"
click at [541, 118] on div "الطلب #38781 تم استلام طلبك [DATE] - 1:22 م الفاتورة طباعة الفاتورة إرسال الفات…" at bounding box center [468, 112] width 903 height 39
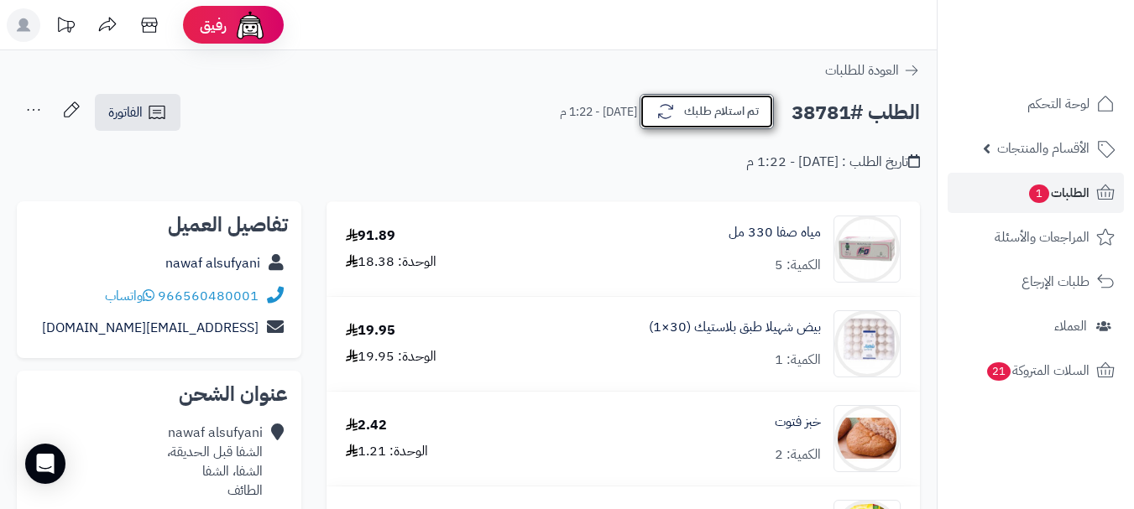
click at [685, 111] on button "تم استلام طلبك" at bounding box center [706, 111] width 134 height 35
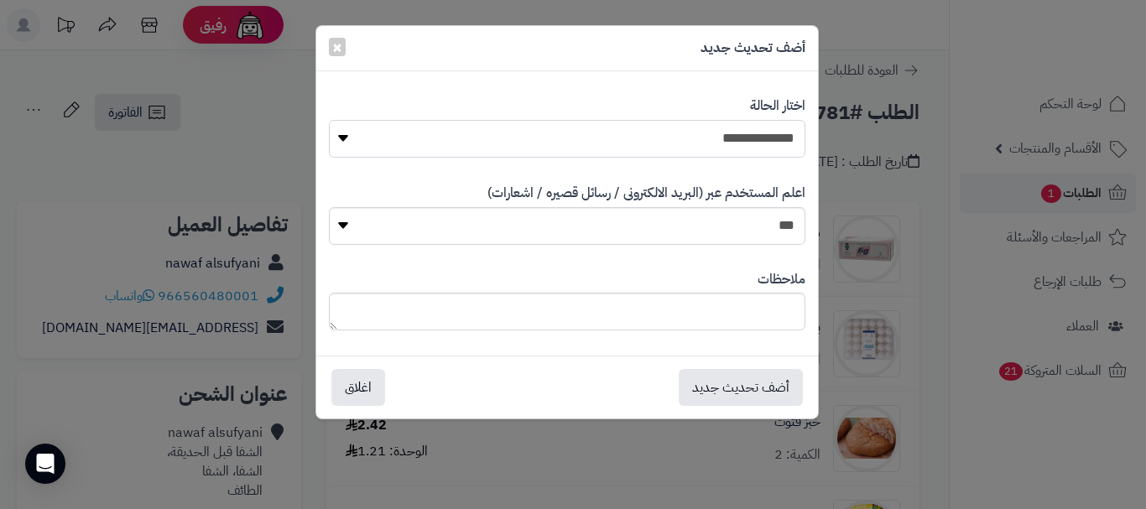
click at [675, 146] on select "**********" at bounding box center [567, 139] width 477 height 38
select select "*"
click at [329, 120] on select "**********" at bounding box center [567, 139] width 477 height 38
click at [642, 295] on textarea at bounding box center [567, 312] width 477 height 38
type textarea "****"
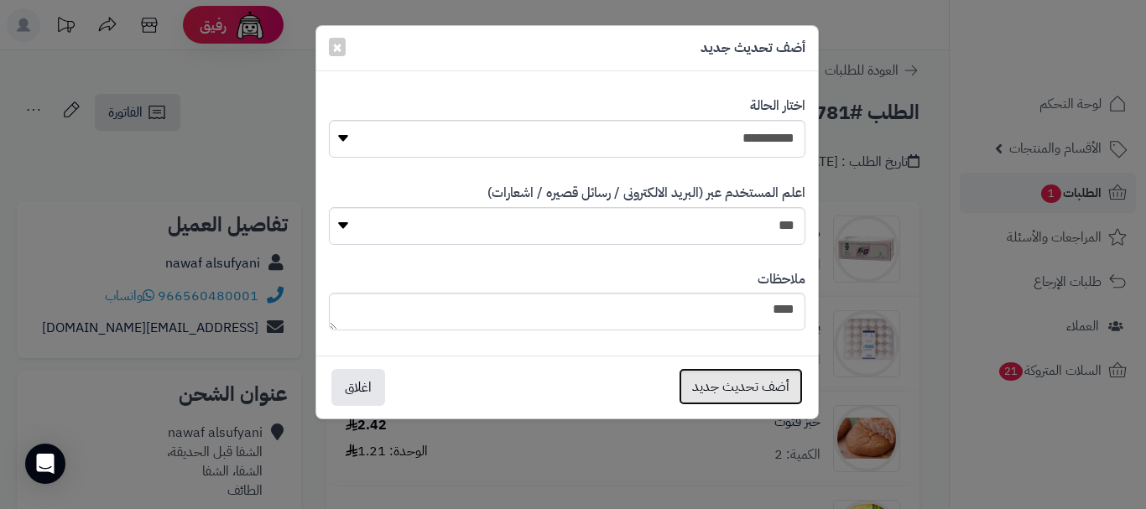
click at [745, 388] on button "أضف تحديث جديد" at bounding box center [741, 386] width 124 height 37
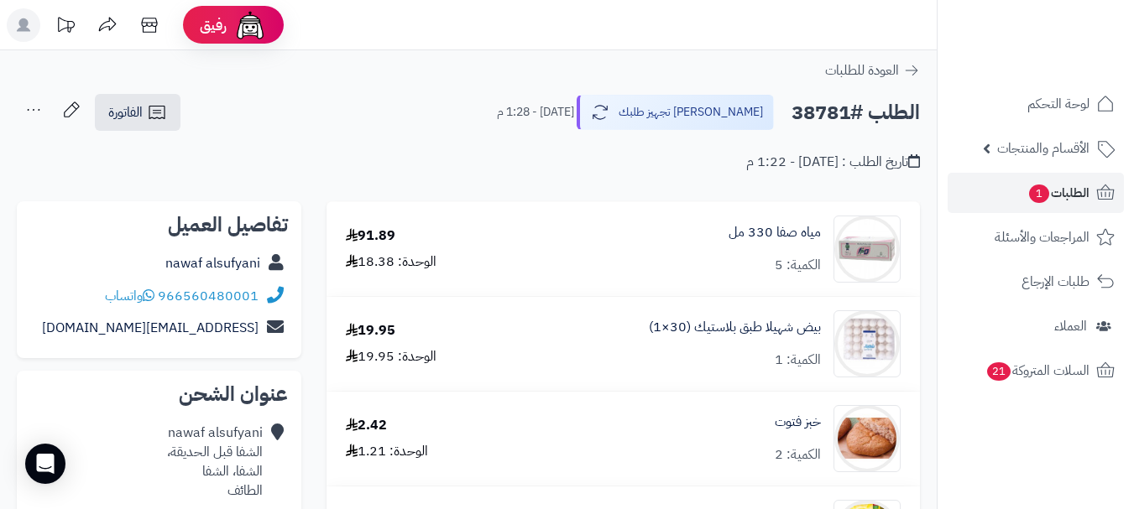
click at [35, 111] on icon at bounding box center [34, 110] width 34 height 34
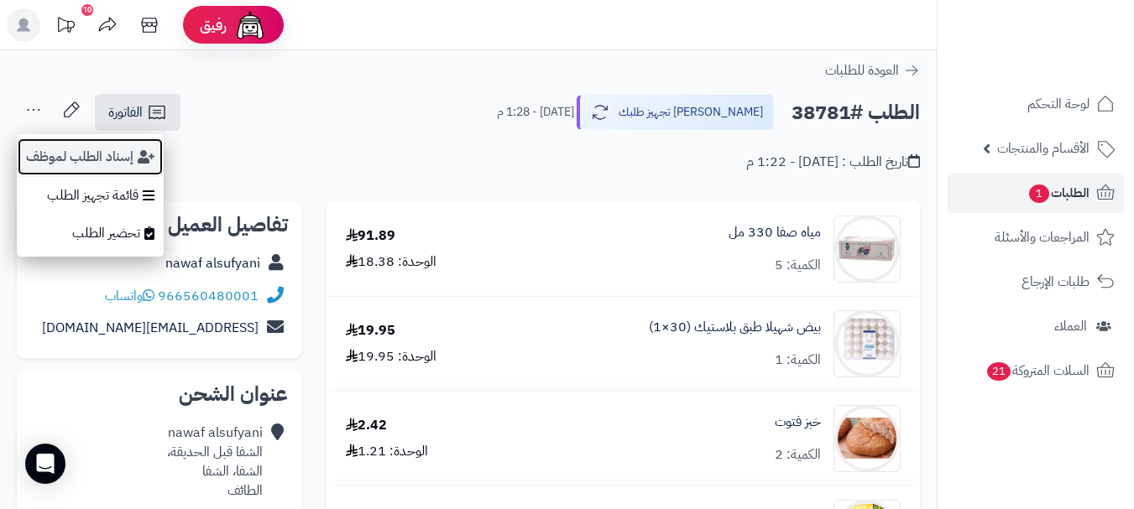
click at [77, 159] on button "إسناد الطلب لموظف" at bounding box center [90, 157] width 147 height 39
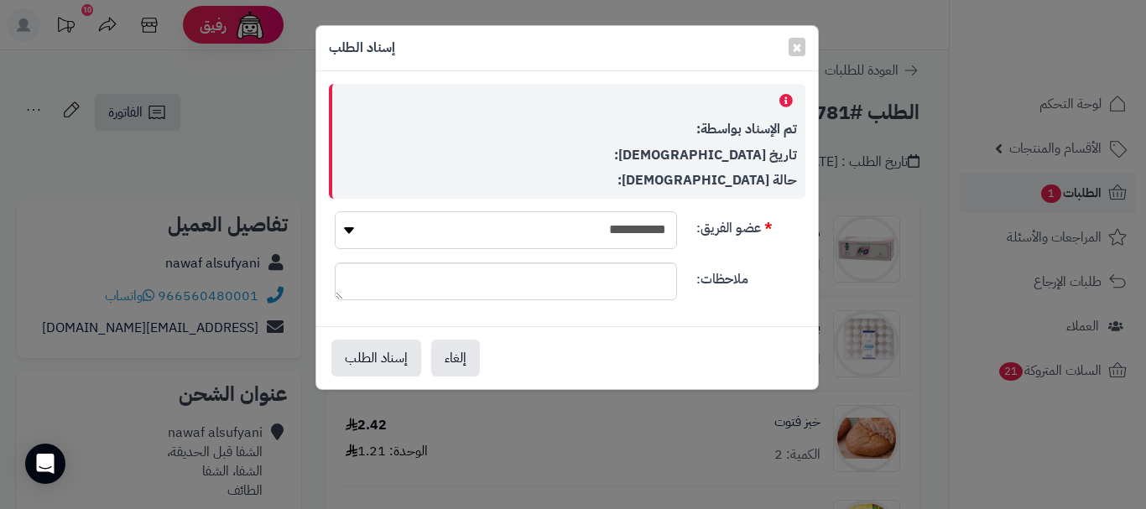
click at [461, 218] on select "**********" at bounding box center [506, 230] width 342 height 38
click at [335, 211] on select "**********" at bounding box center [506, 230] width 342 height 38
click at [361, 224] on select "**********" at bounding box center [506, 230] width 342 height 38
select select "**"
click at [335, 211] on select "**********" at bounding box center [506, 230] width 342 height 38
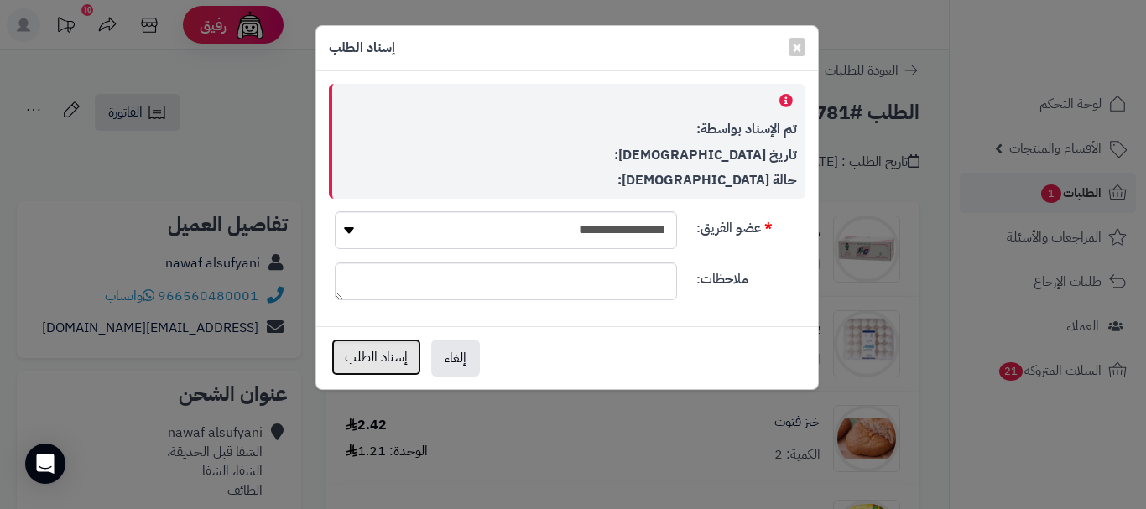
click at [375, 355] on button "إسناد الطلب" at bounding box center [376, 357] width 90 height 37
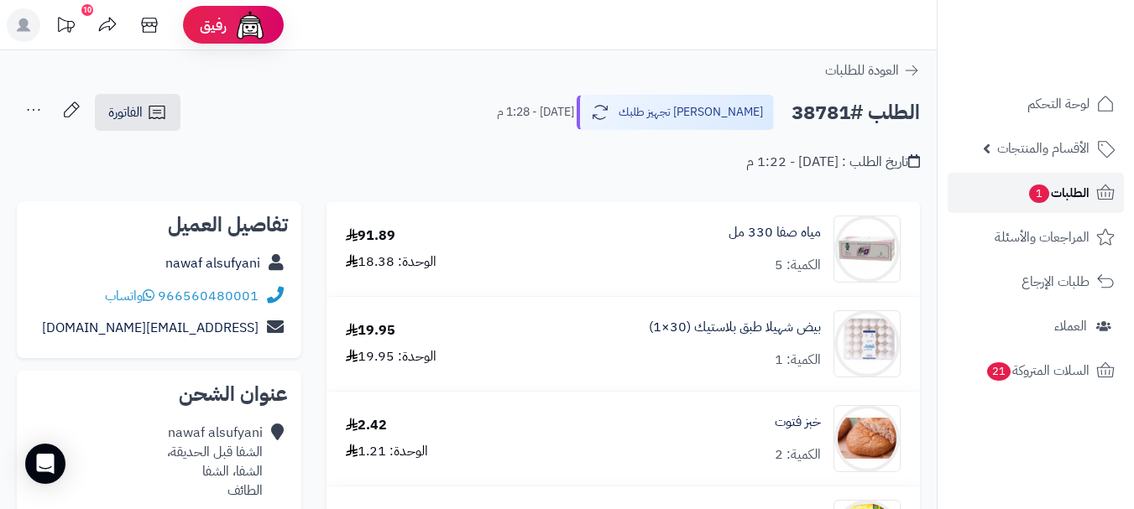
click at [1007, 206] on link "الطلبات 1" at bounding box center [1035, 193] width 176 height 40
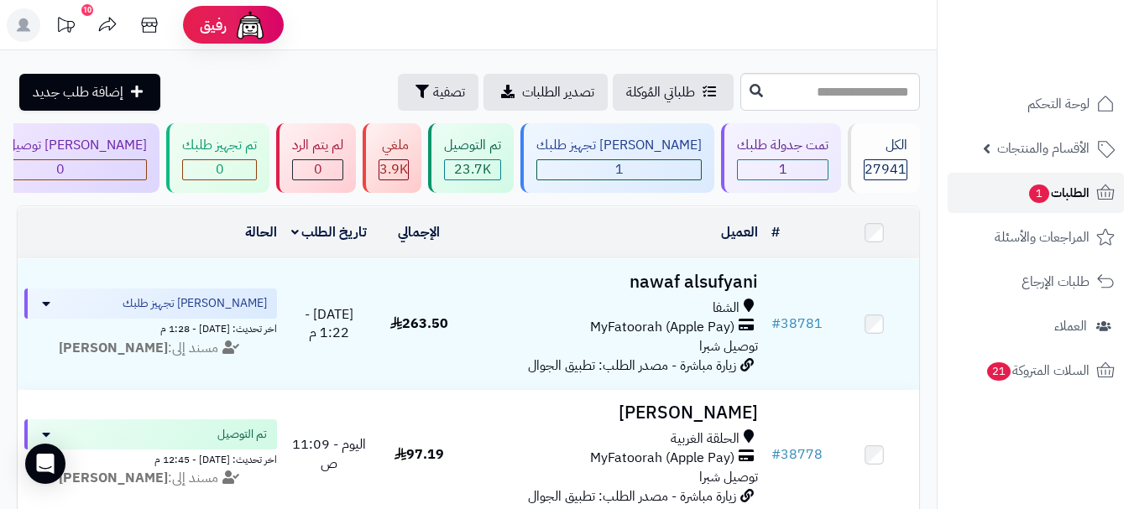
click at [1044, 193] on span "1" at bounding box center [1039, 194] width 20 height 18
click at [1040, 194] on span "1" at bounding box center [1039, 194] width 20 height 18
click at [1045, 195] on span "1" at bounding box center [1039, 194] width 20 height 18
click at [1069, 190] on span "الطلبات 1" at bounding box center [1058, 192] width 62 height 23
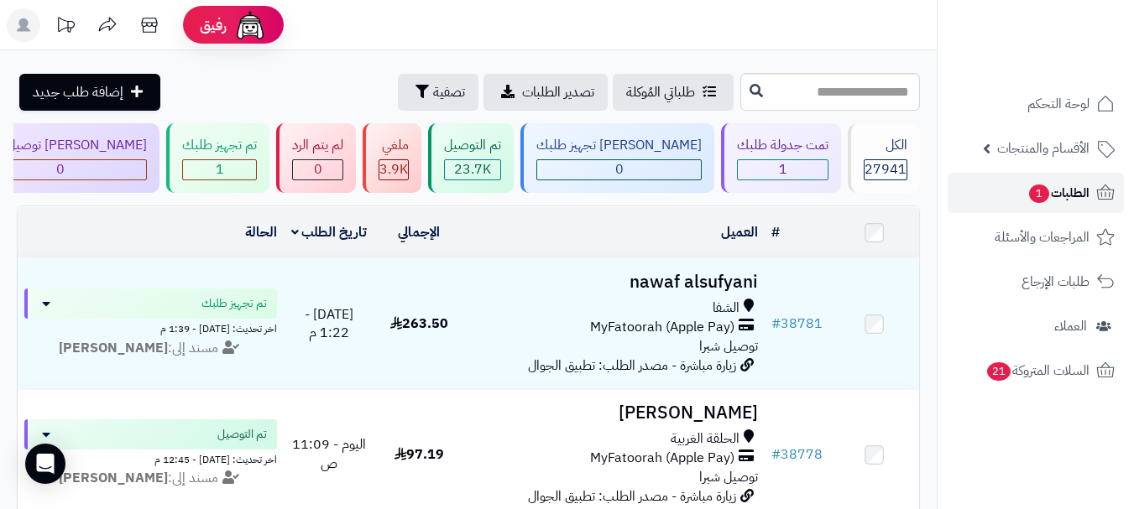
click at [1030, 194] on span "1" at bounding box center [1039, 194] width 20 height 18
click at [1060, 198] on span "الطلبات 1" at bounding box center [1058, 192] width 62 height 23
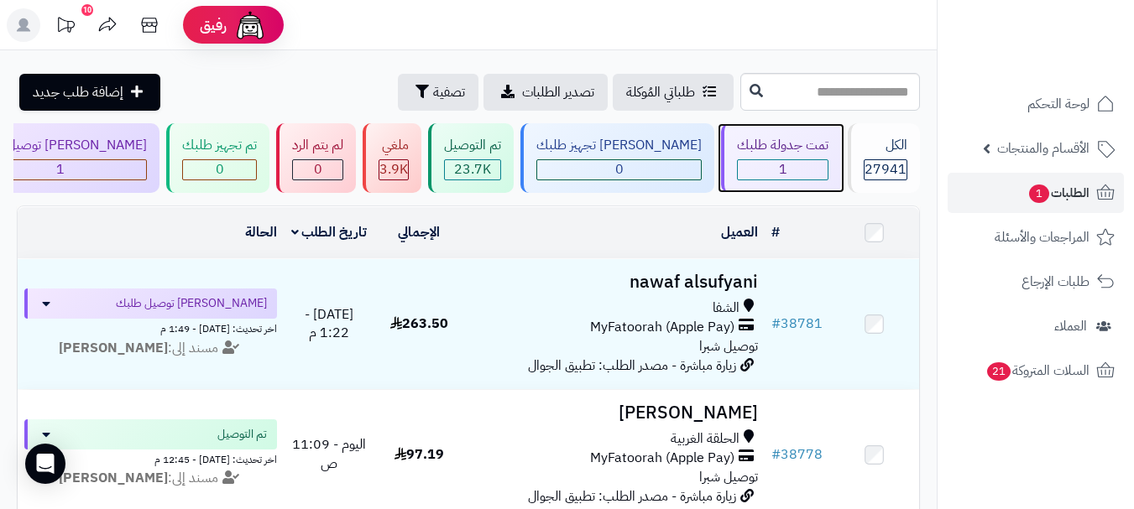
click at [815, 167] on div "1" at bounding box center [783, 169] width 90 height 19
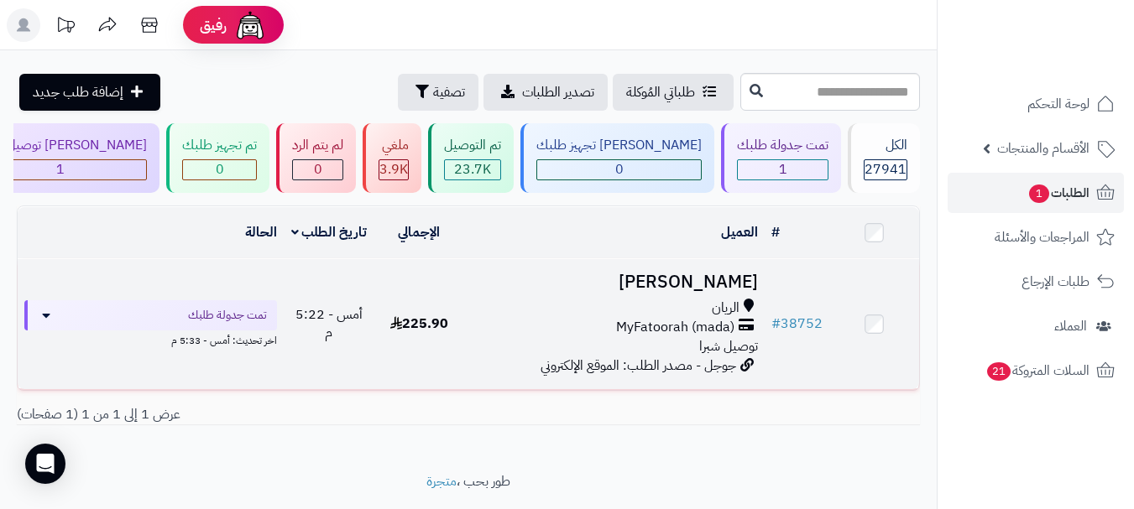
click at [705, 337] on span "MyFatoorah (mada)" at bounding box center [675, 327] width 118 height 19
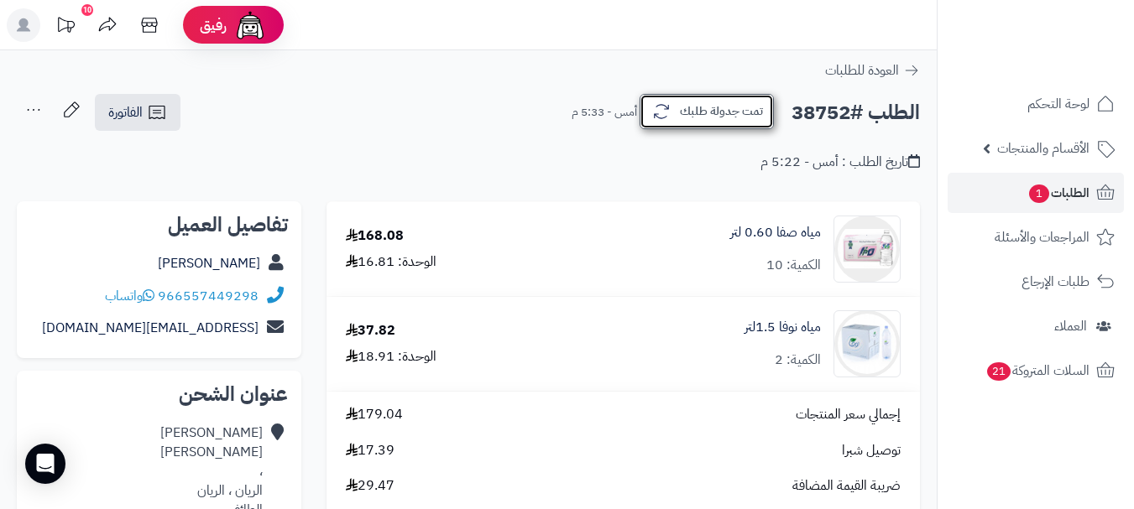
click at [689, 108] on button "تمت جدولة طلبك" at bounding box center [706, 111] width 134 height 35
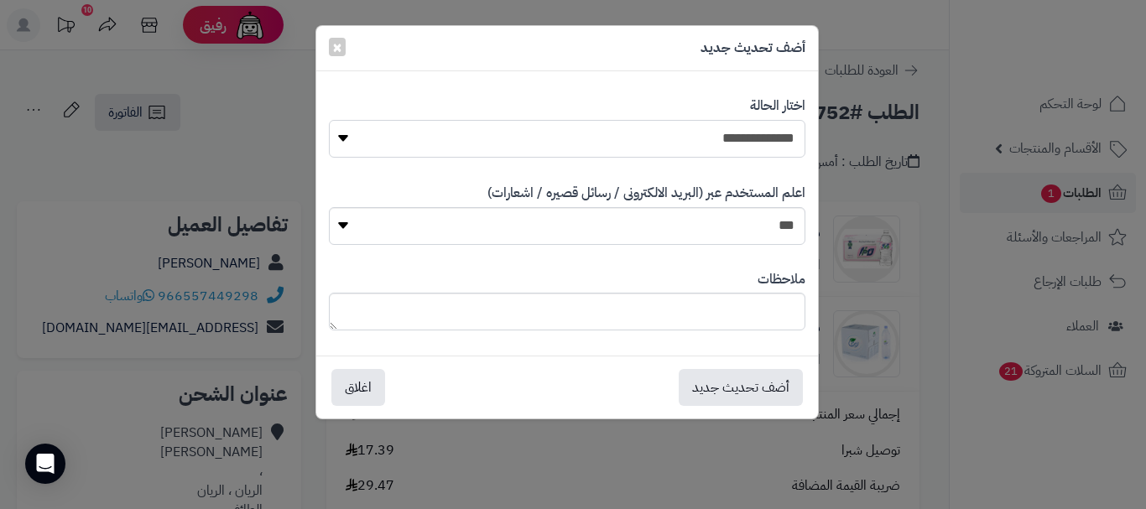
click at [727, 137] on select "**********" at bounding box center [567, 139] width 477 height 38
select select "*"
click at [329, 120] on select "**********" at bounding box center [567, 139] width 477 height 38
click at [718, 287] on div "ملاحظات" at bounding box center [567, 301] width 477 height 86
click at [713, 301] on textarea at bounding box center [567, 312] width 477 height 38
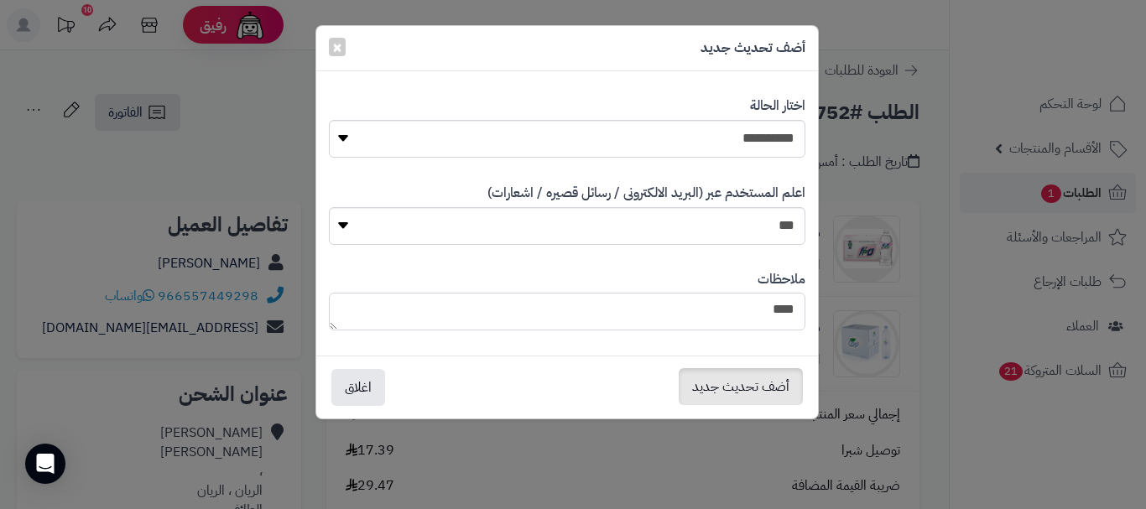
type textarea "****"
click at [712, 387] on button "أضف تحديث جديد" at bounding box center [741, 386] width 124 height 37
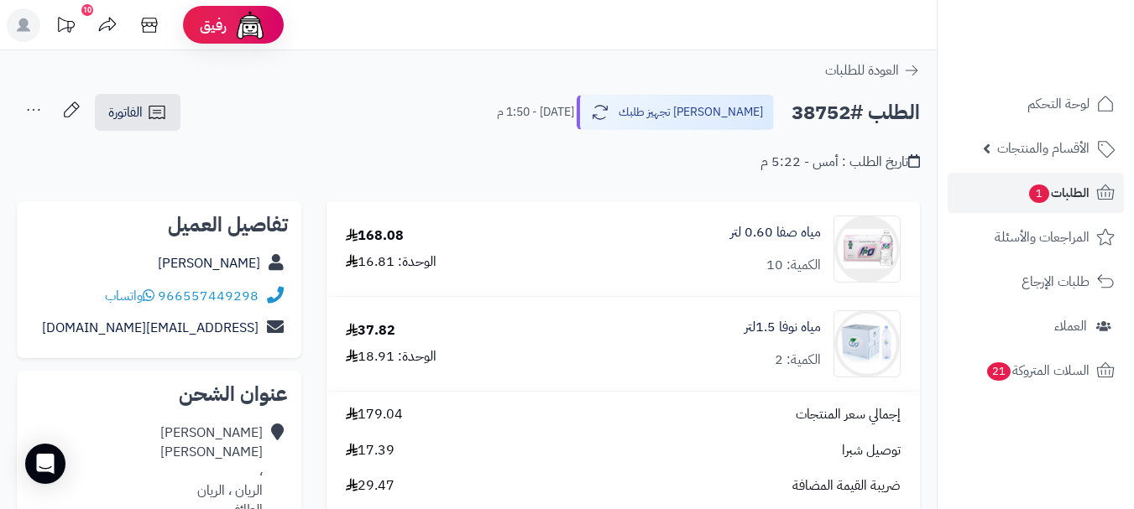
click at [30, 110] on icon at bounding box center [34, 110] width 34 height 34
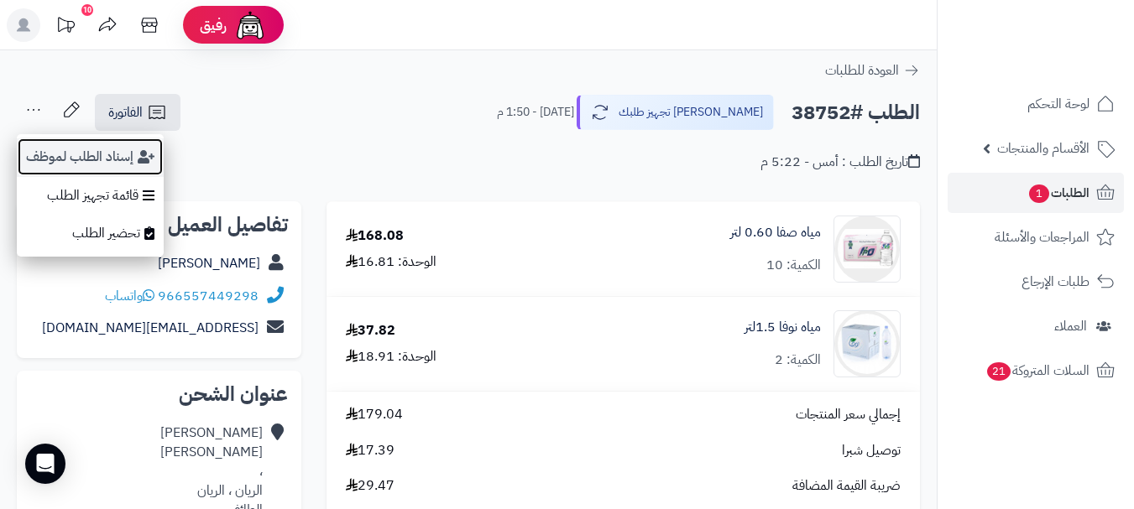
click at [71, 158] on button "إسناد الطلب لموظف" at bounding box center [90, 157] width 147 height 39
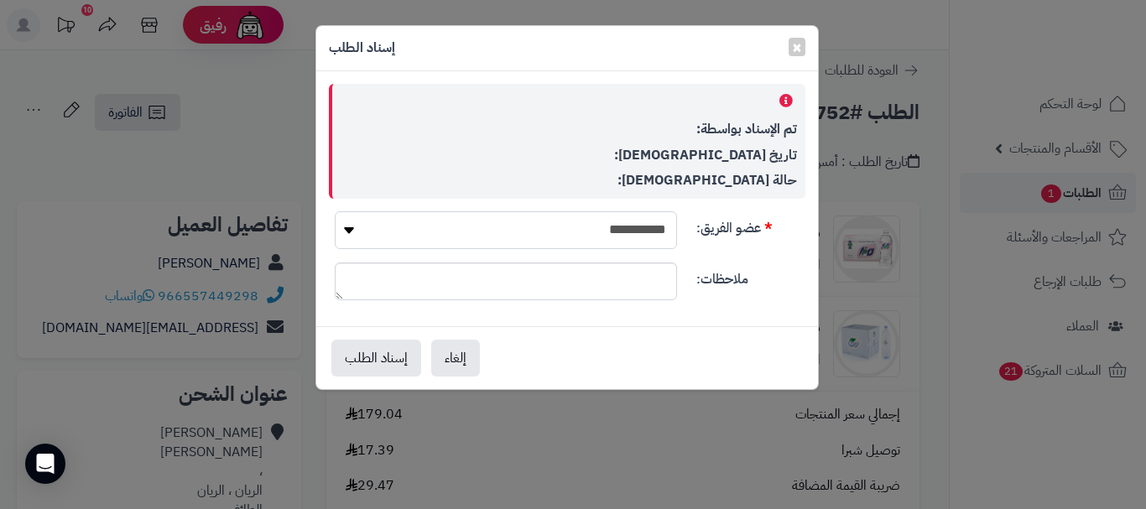
click at [560, 223] on select "**********" at bounding box center [506, 230] width 342 height 38
select select "**"
click at [335, 211] on select "**********" at bounding box center [506, 230] width 342 height 38
click at [393, 357] on button "إسناد الطلب" at bounding box center [376, 357] width 90 height 37
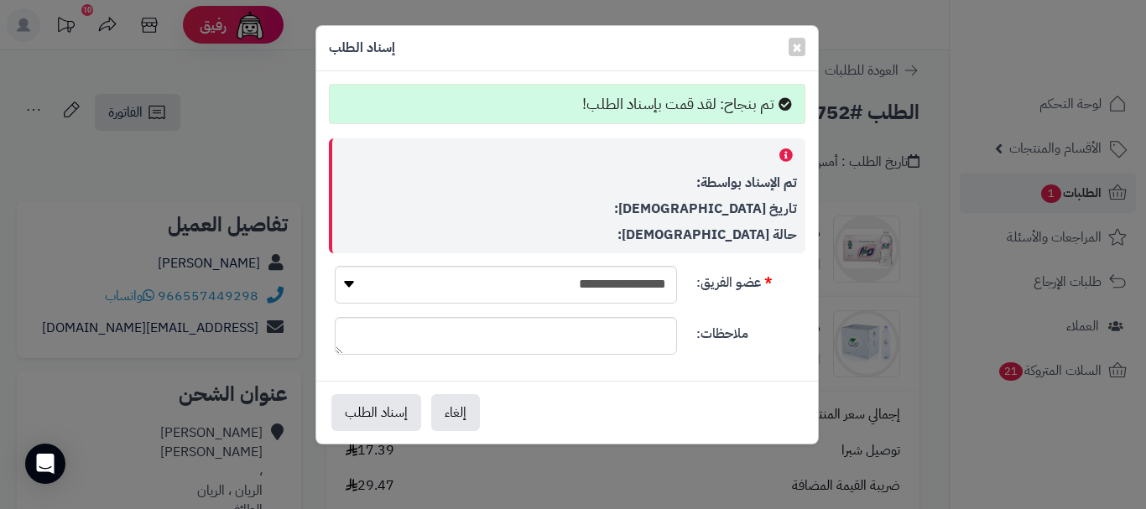
click at [1056, 189] on div "**********" at bounding box center [573, 254] width 1146 height 509
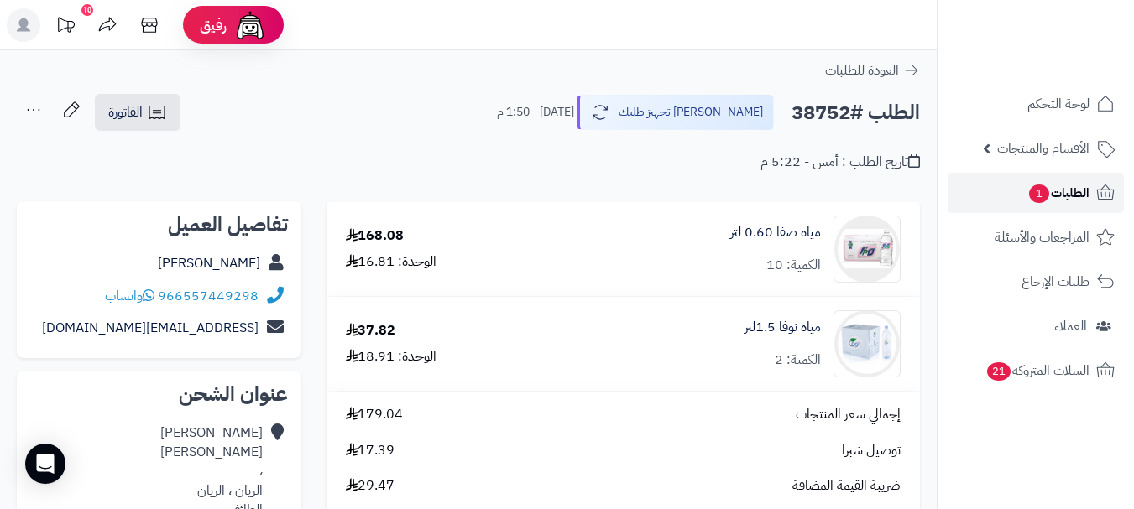
click at [1049, 183] on span "الطلبات 1" at bounding box center [1058, 192] width 62 height 23
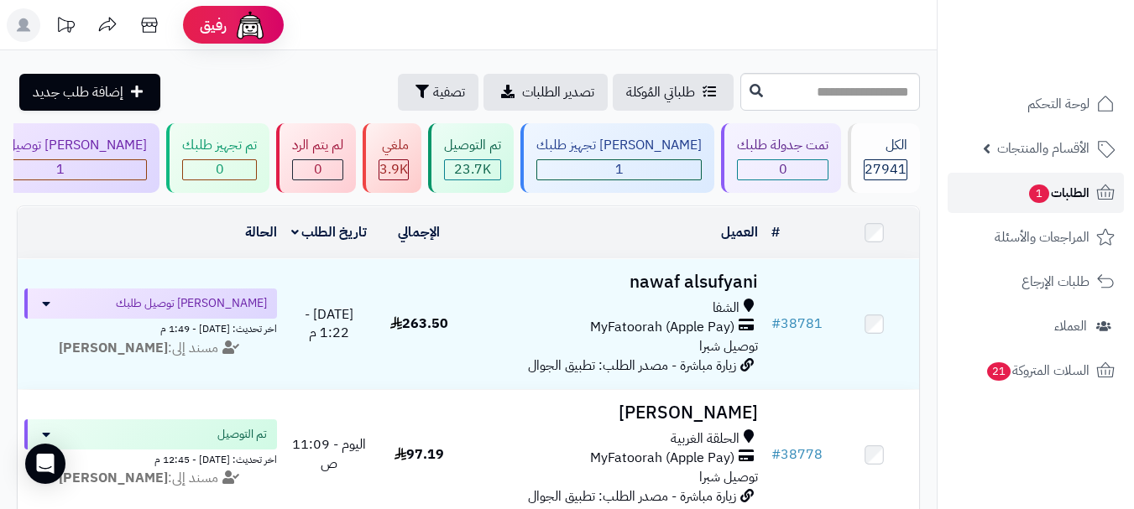
click at [1082, 191] on span "الطلبات 1" at bounding box center [1058, 192] width 62 height 23
click at [1020, 197] on link "الطلبات" at bounding box center [1035, 193] width 176 height 40
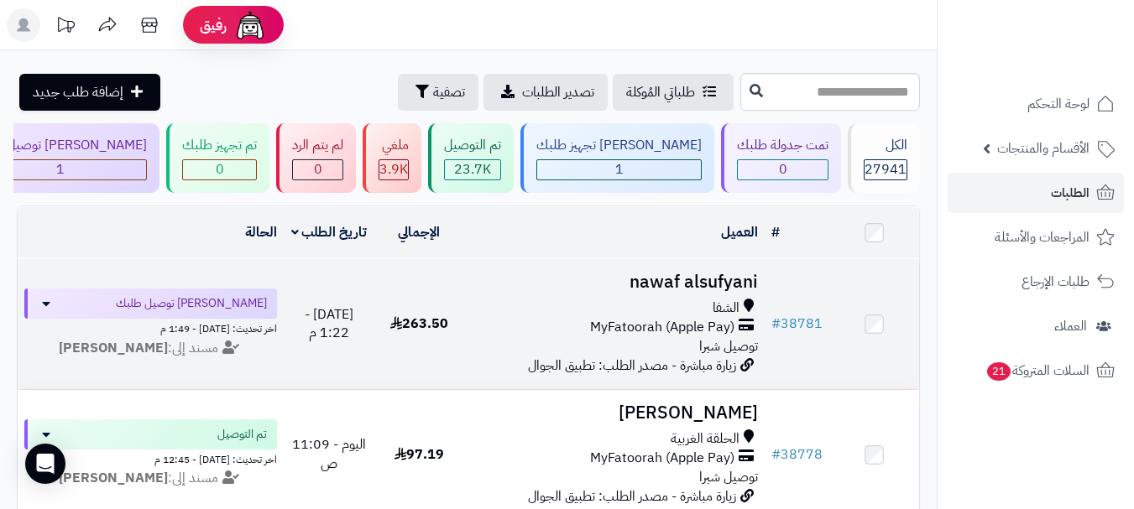
click at [690, 348] on div "الشفا MyFatoorah (Apple Pay) توصيل شبرا" at bounding box center [614, 328] width 287 height 58
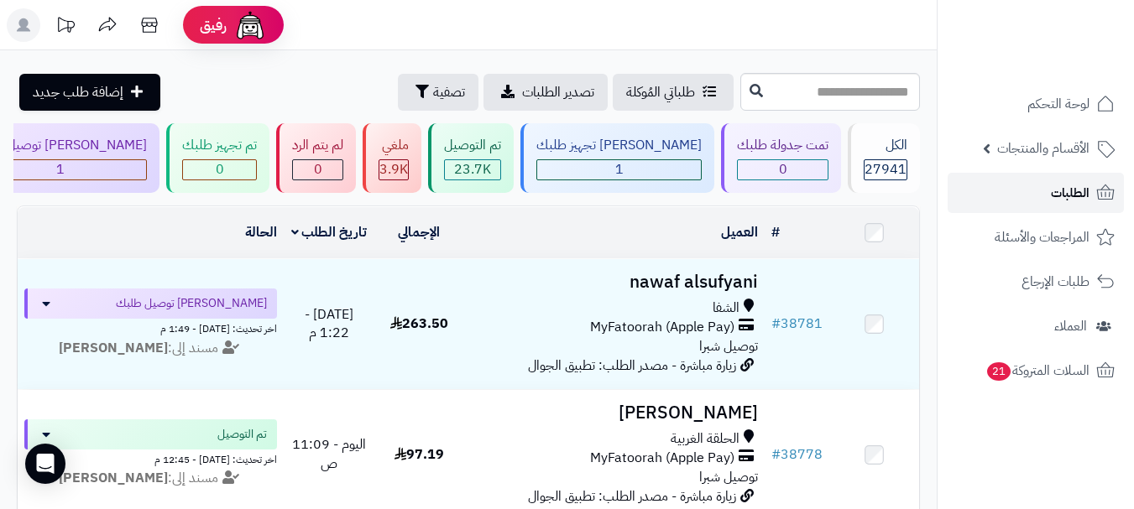
click at [1035, 197] on link "الطلبات" at bounding box center [1035, 193] width 176 height 40
click at [1051, 201] on span "الطلبات" at bounding box center [1070, 192] width 39 height 23
click at [1058, 190] on span "الطلبات" at bounding box center [1070, 192] width 39 height 23
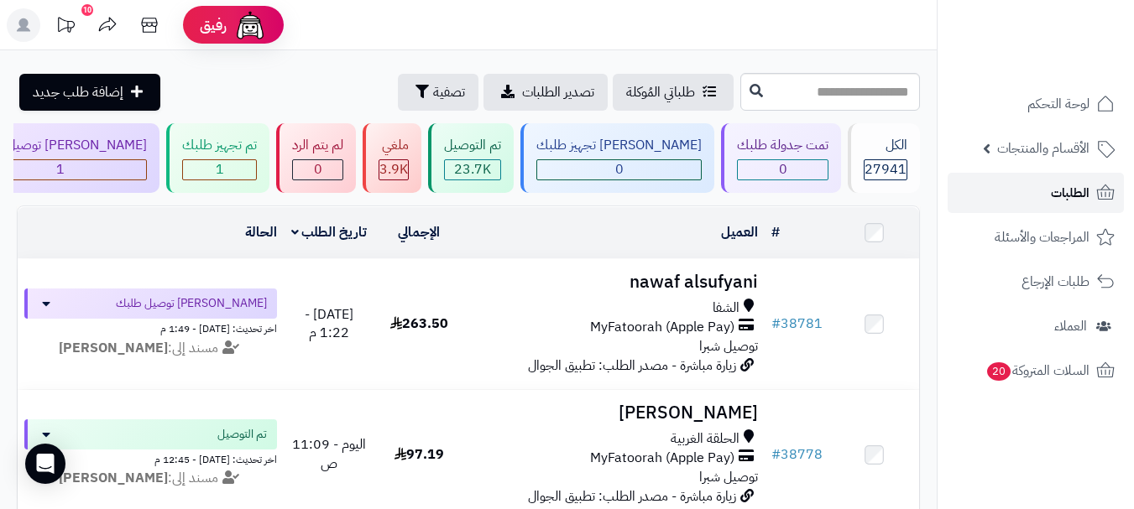
click at [1066, 191] on span "الطلبات" at bounding box center [1070, 192] width 39 height 23
click at [1053, 203] on span "الطلبات" at bounding box center [1070, 192] width 39 height 23
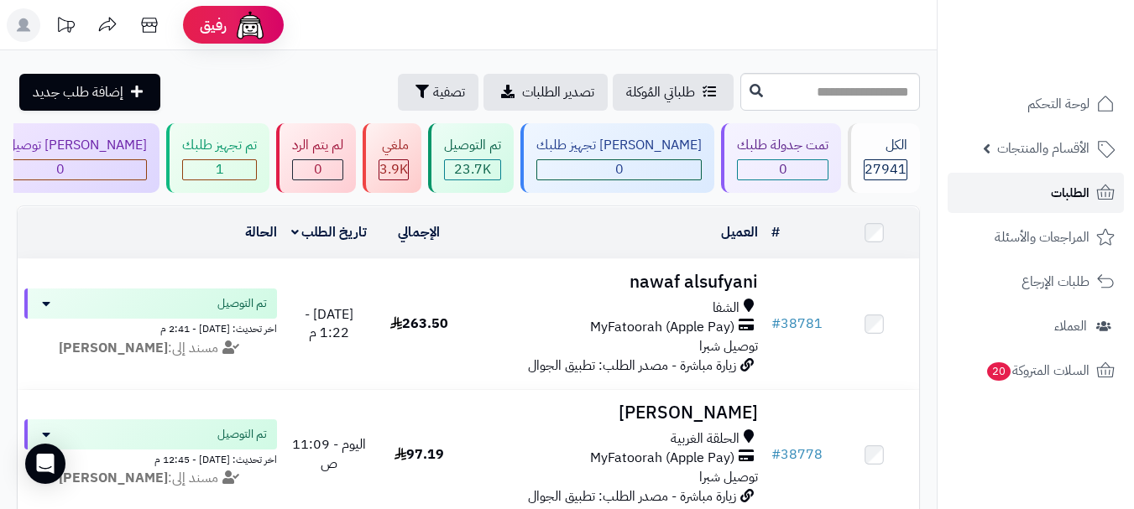
click at [1049, 201] on link "الطلبات" at bounding box center [1035, 193] width 176 height 40
click at [1077, 191] on span "الطلبات" at bounding box center [1070, 192] width 39 height 23
click at [1068, 192] on span "الطلبات" at bounding box center [1070, 192] width 39 height 23
click at [1048, 203] on link "الطلبات" at bounding box center [1035, 193] width 176 height 40
click at [1062, 181] on span "الطلبات" at bounding box center [1070, 192] width 39 height 23
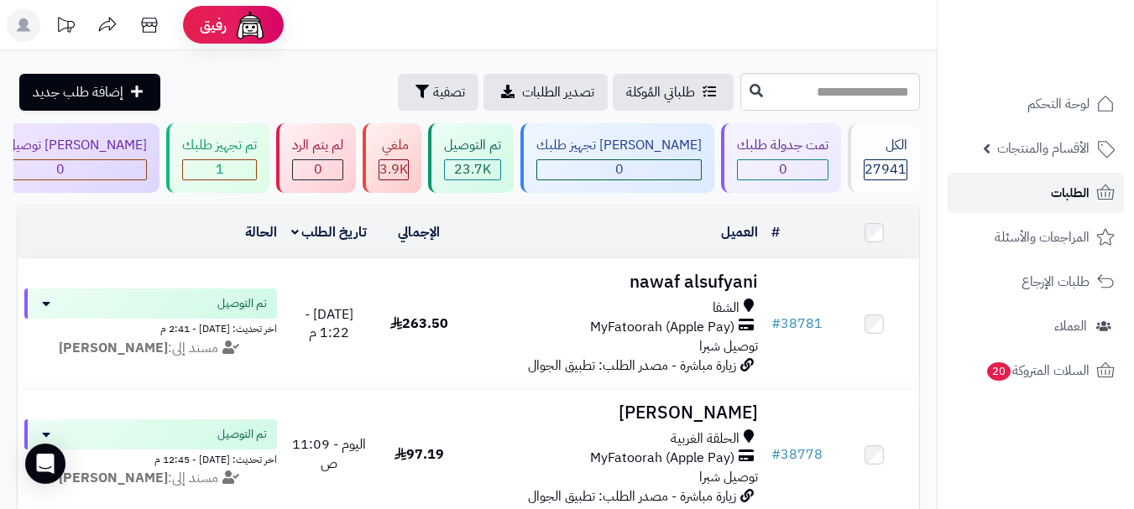
click at [1062, 185] on span "الطلبات" at bounding box center [1070, 192] width 39 height 23
click at [1067, 204] on span "الطلبات" at bounding box center [1070, 192] width 39 height 23
click at [256, 170] on div "1" at bounding box center [219, 169] width 73 height 19
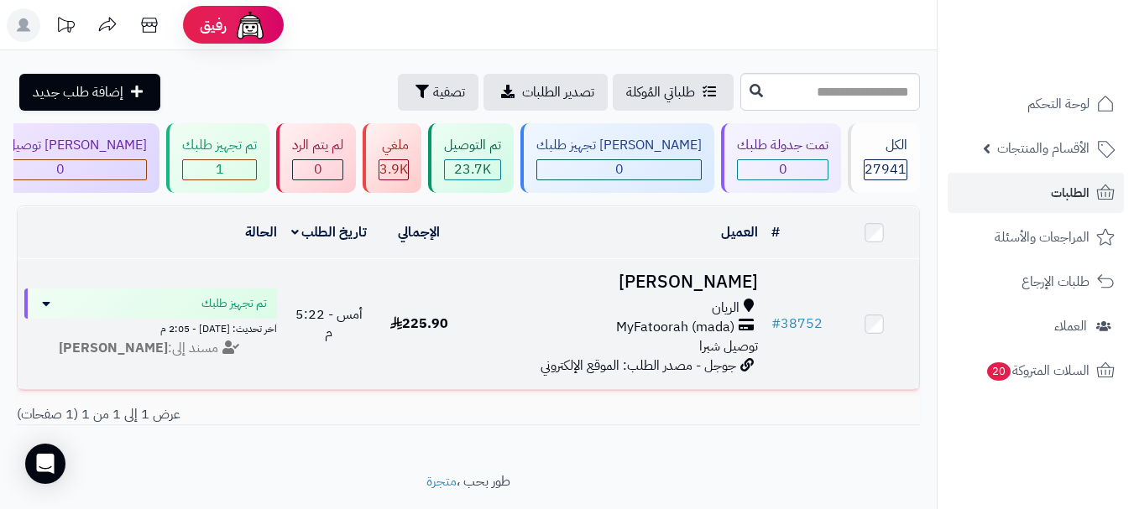
click at [706, 333] on span "MyFatoorah (mada)" at bounding box center [675, 327] width 118 height 19
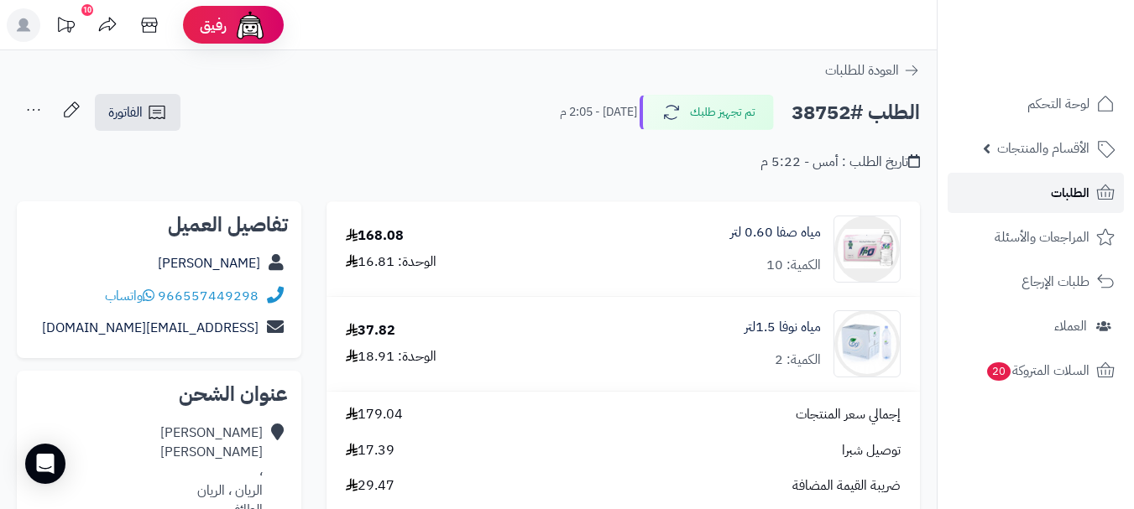
click at [1024, 190] on link "الطلبات" at bounding box center [1035, 193] width 176 height 40
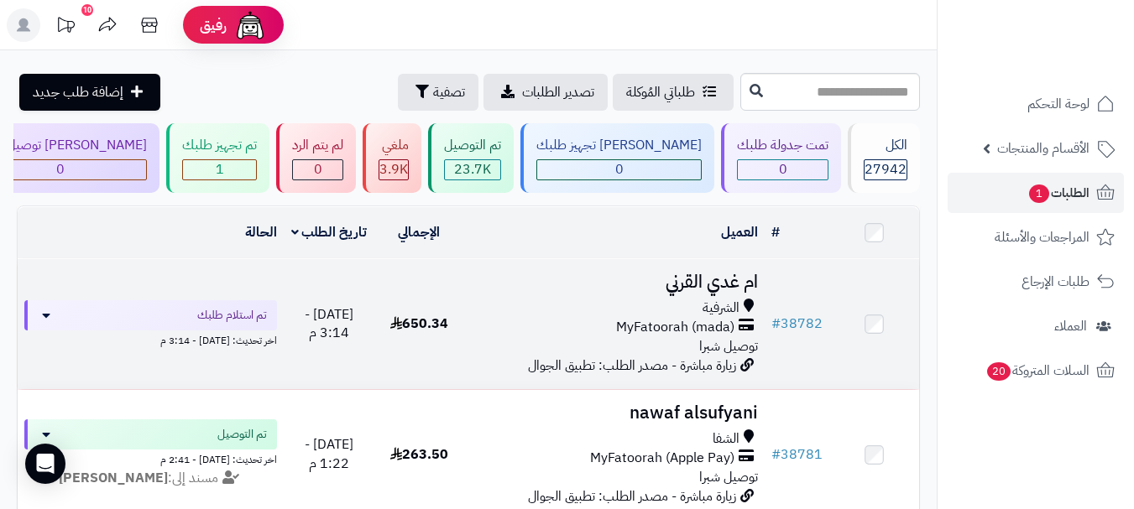
click at [691, 318] on div "الشرفية" at bounding box center [614, 308] width 287 height 19
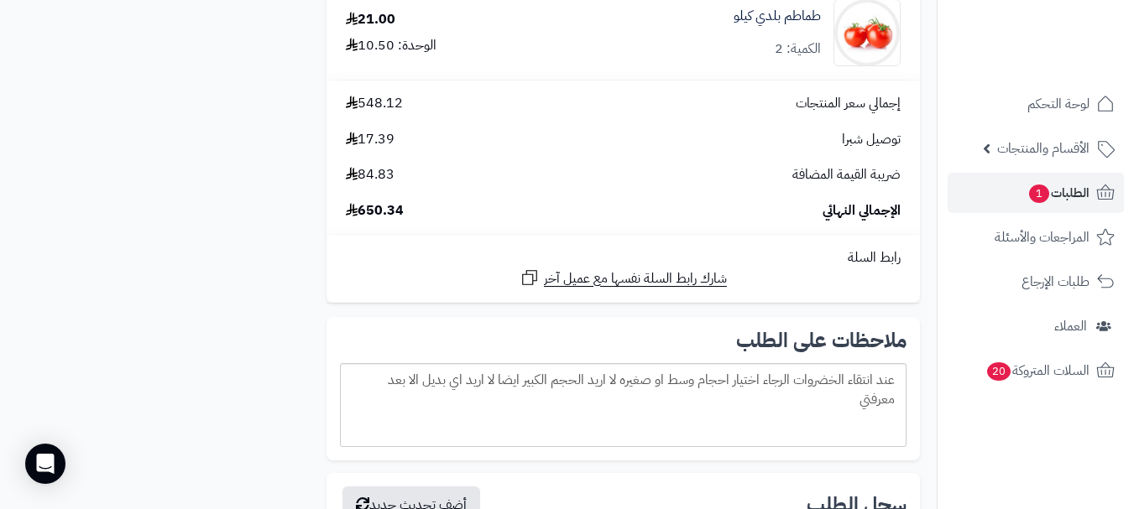
scroll to position [2517, 0]
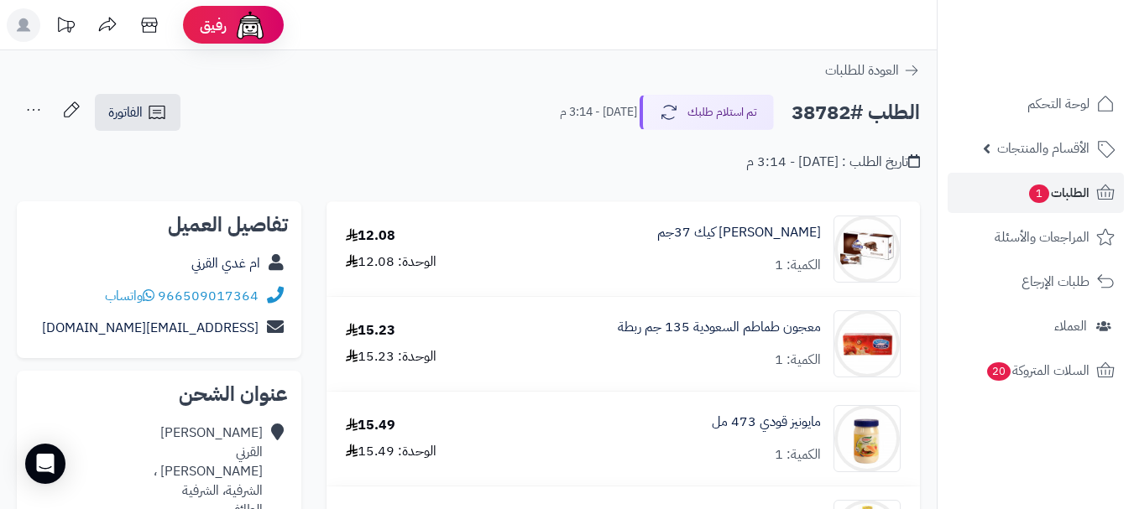
scroll to position [2517, 0]
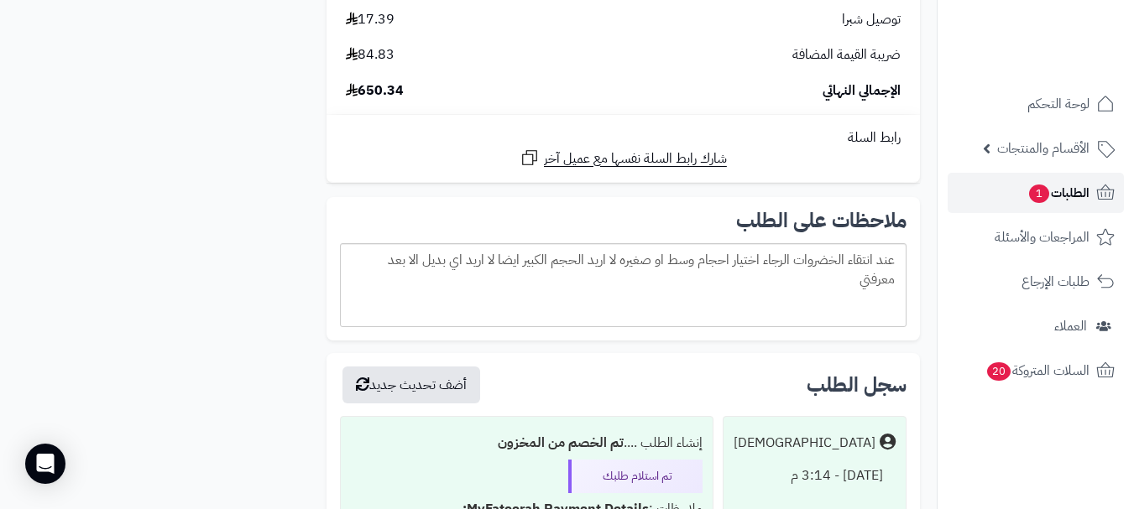
click at [1063, 196] on span "الطلبات 1" at bounding box center [1058, 192] width 62 height 23
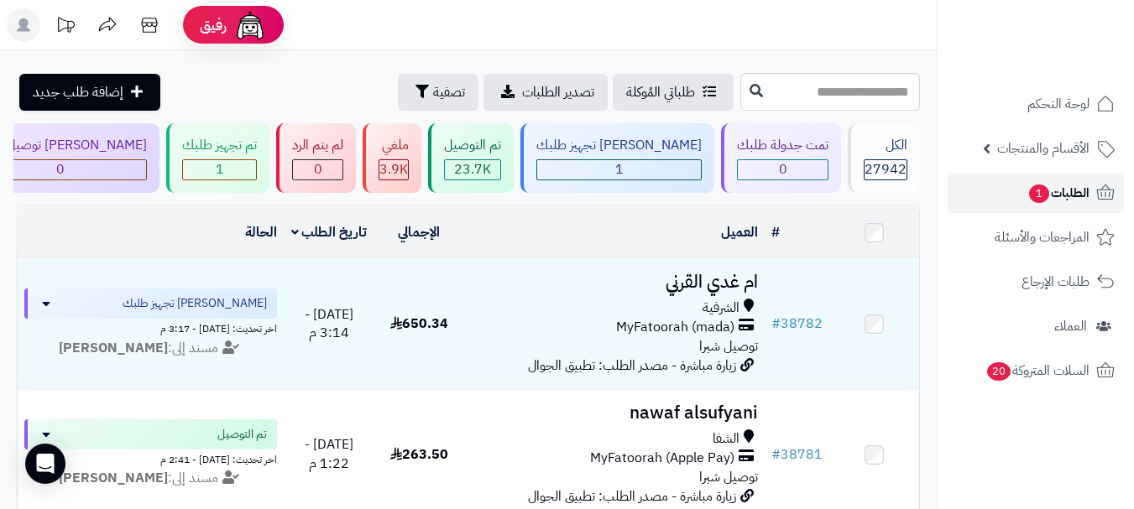
click at [1045, 191] on span "1" at bounding box center [1039, 194] width 20 height 18
click at [1056, 201] on span "الطلبات 1" at bounding box center [1058, 192] width 62 height 23
click at [256, 164] on div "1" at bounding box center [219, 169] width 73 height 19
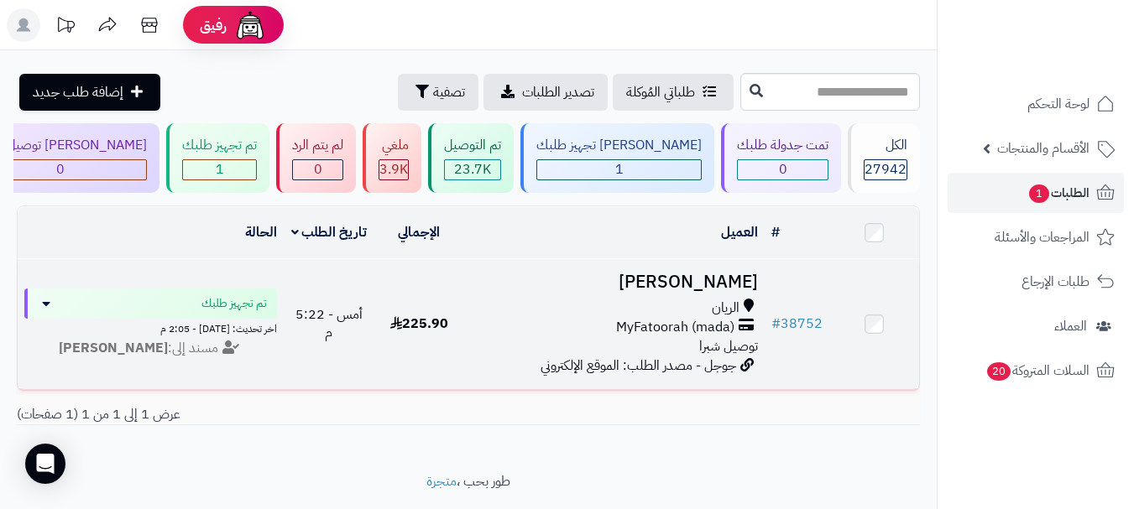
click at [655, 309] on div "الريان" at bounding box center [614, 308] width 287 height 19
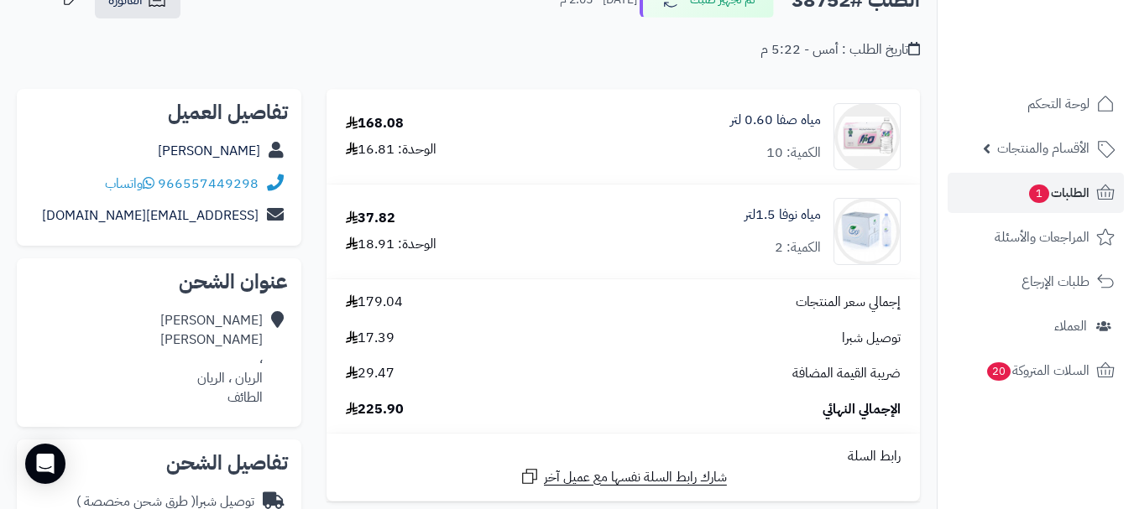
scroll to position [84, 0]
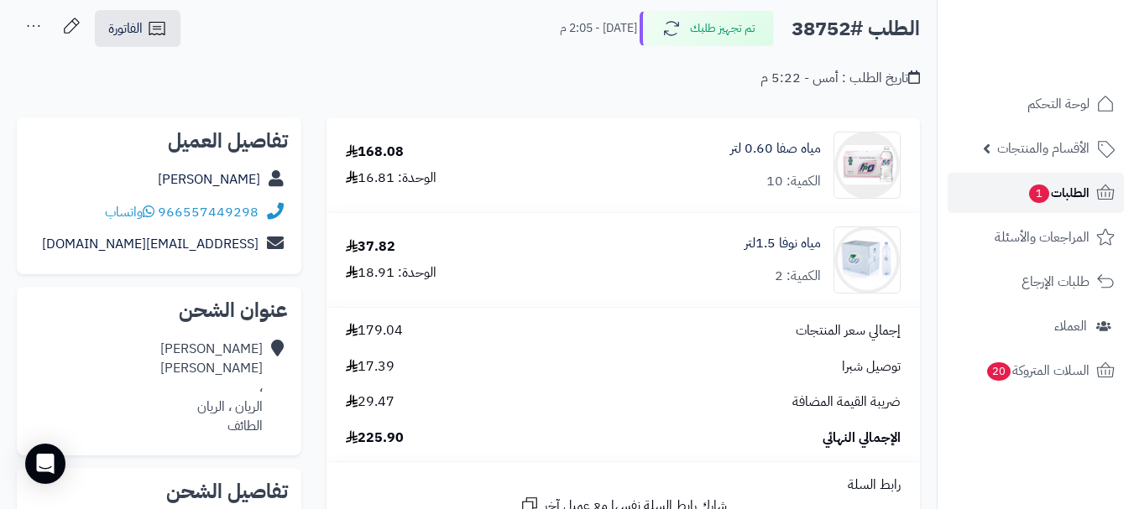
click at [1042, 206] on link "الطلبات 1" at bounding box center [1035, 193] width 176 height 40
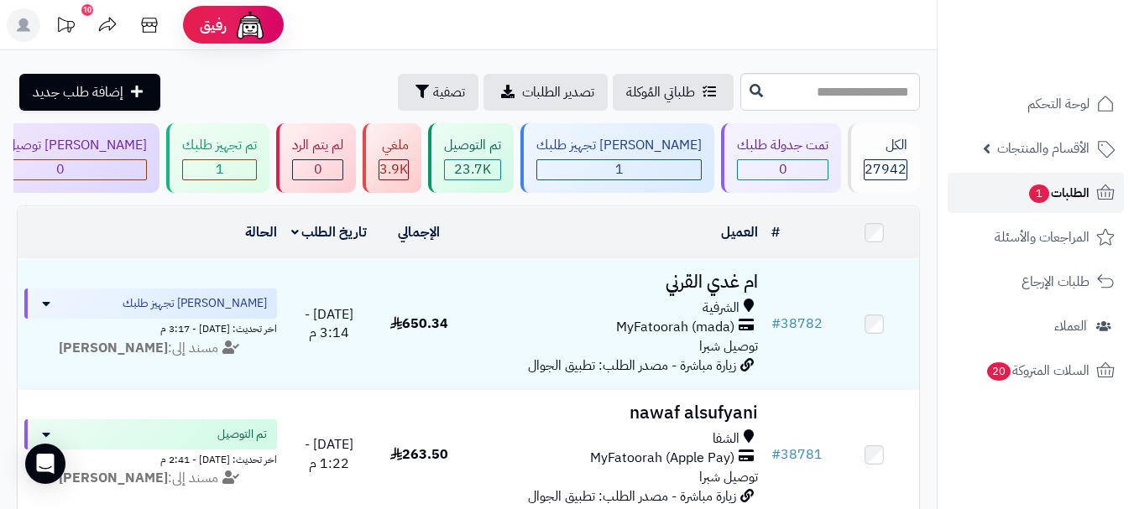
click at [1030, 190] on span "1" at bounding box center [1039, 194] width 22 height 20
click at [1040, 191] on span "1" at bounding box center [1039, 194] width 20 height 18
click at [256, 166] on div "1" at bounding box center [219, 169] width 73 height 19
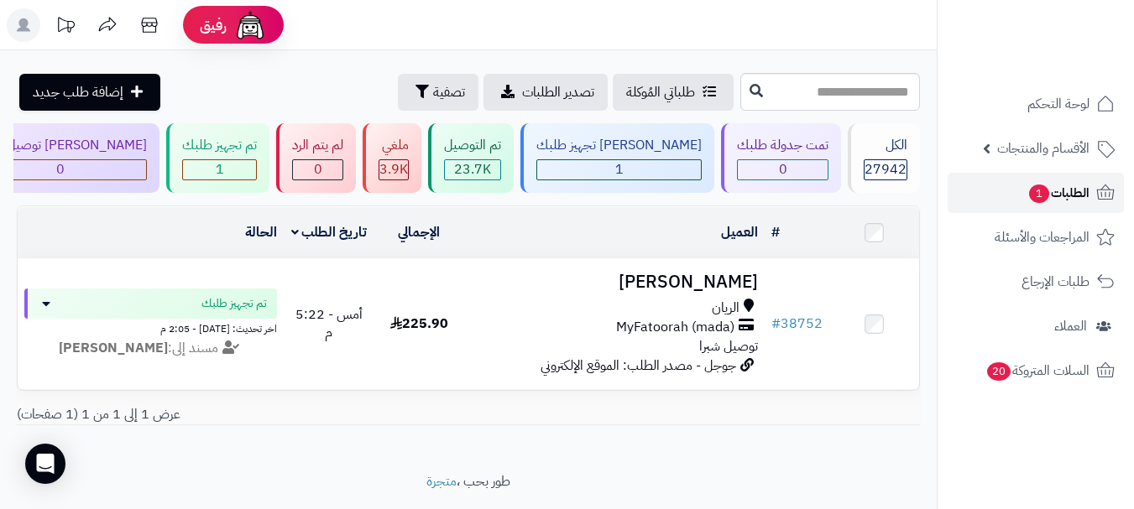
click at [1053, 190] on span "الطلبات 1" at bounding box center [1058, 192] width 62 height 23
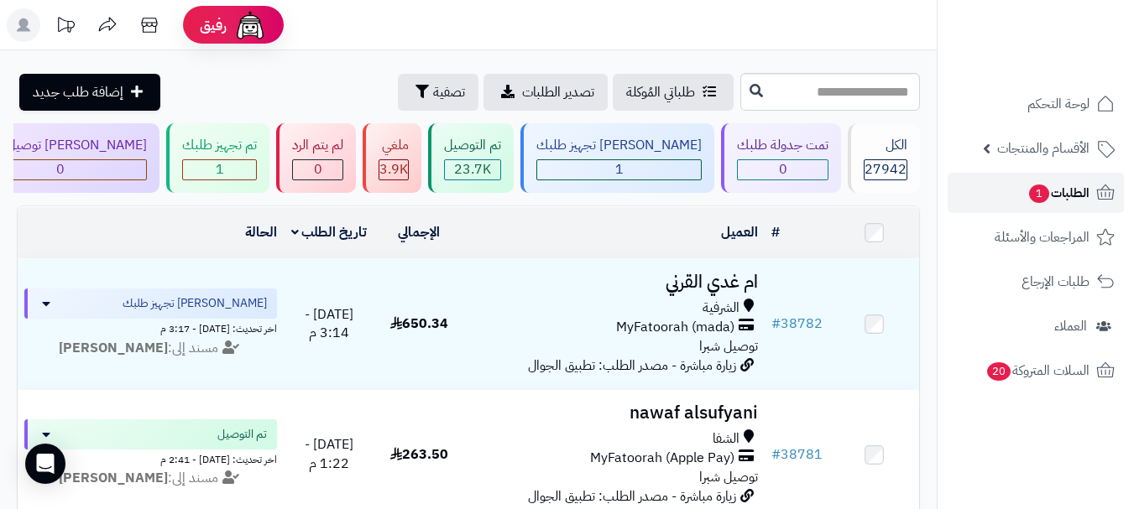
click at [1050, 194] on span "الطلبات 1" at bounding box center [1058, 192] width 62 height 23
click at [1052, 202] on span "الطلبات 1" at bounding box center [1058, 192] width 62 height 23
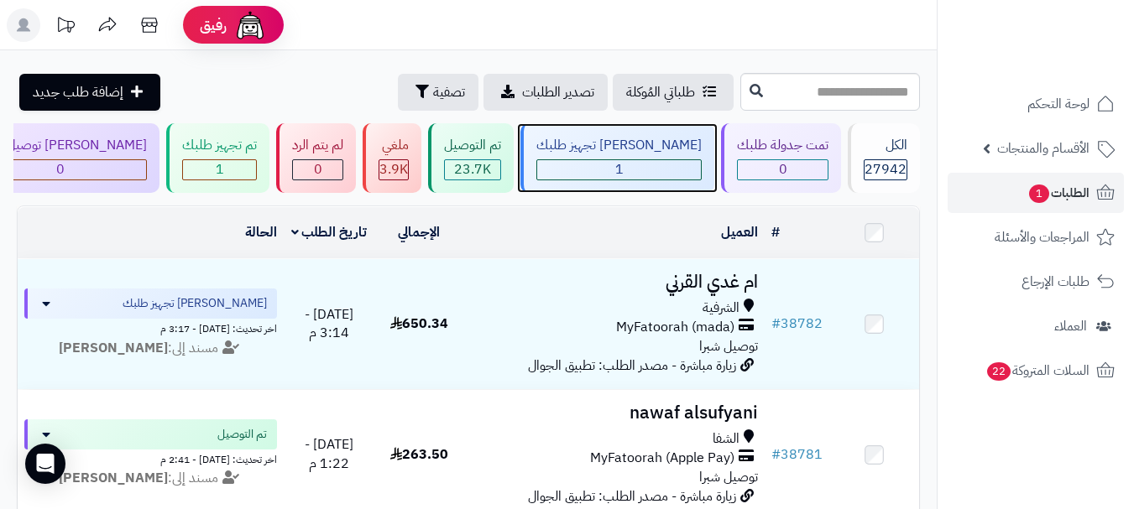
click at [654, 173] on div "1" at bounding box center [619, 169] width 164 height 19
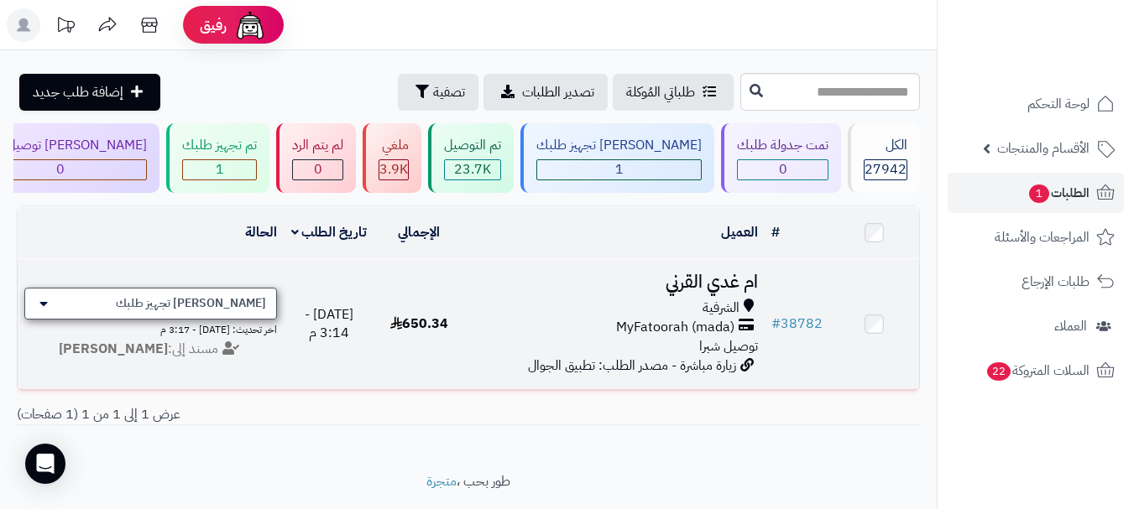
click at [274, 316] on div "[PERSON_NAME] تجهيز طلبك" at bounding box center [150, 304] width 253 height 32
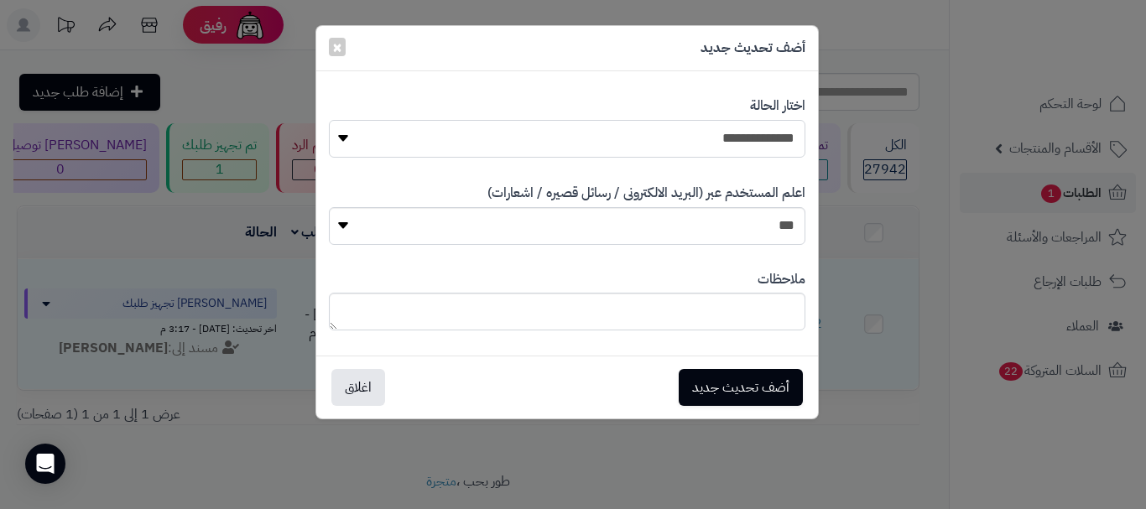
click at [727, 127] on select "**********" at bounding box center [567, 139] width 477 height 38
select select "**"
click at [329, 120] on select "**********" at bounding box center [567, 139] width 477 height 38
click at [723, 383] on button "أضف تحديث جديد" at bounding box center [741, 386] width 124 height 37
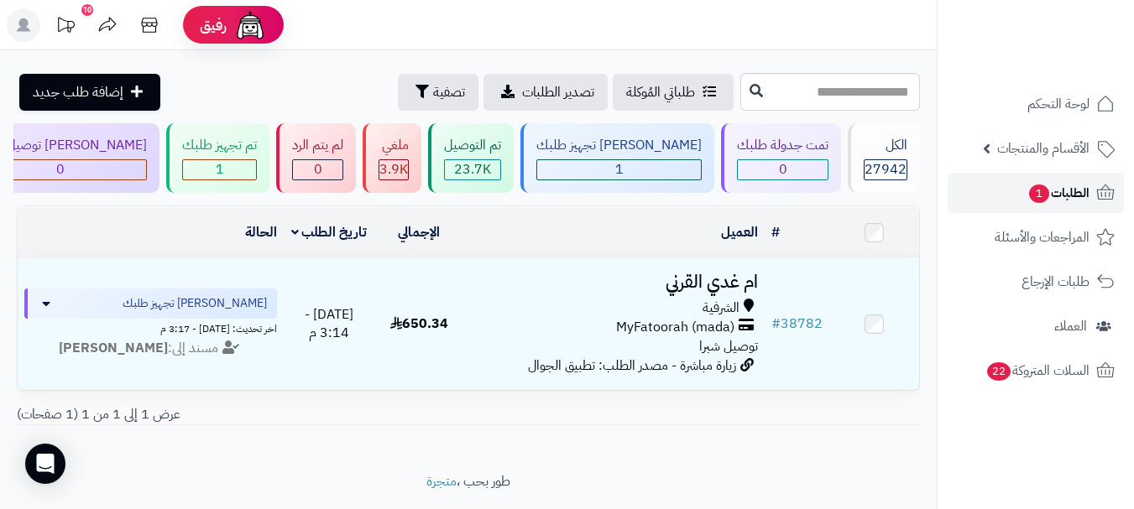
click at [1073, 187] on span "الطلبات 1" at bounding box center [1058, 192] width 62 height 23
